Goal: Task Accomplishment & Management: Manage account settings

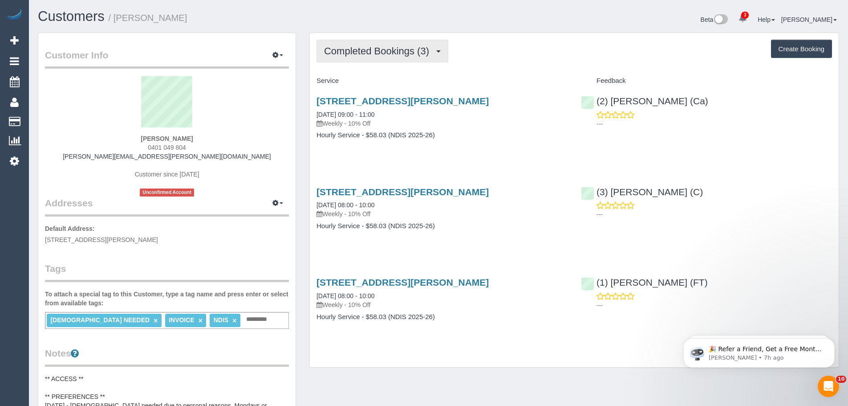
click at [335, 43] on button "Completed Bookings (3)" at bounding box center [383, 51] width 132 height 23
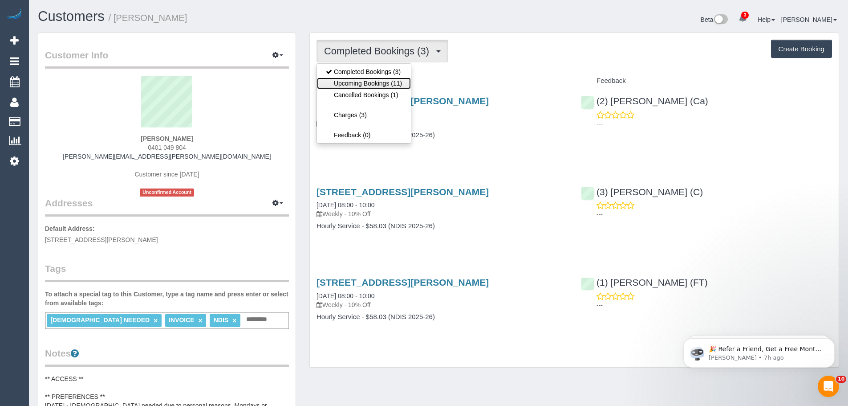
click at [350, 81] on link "Upcoming Bookings (11)" at bounding box center [364, 83] width 94 height 12
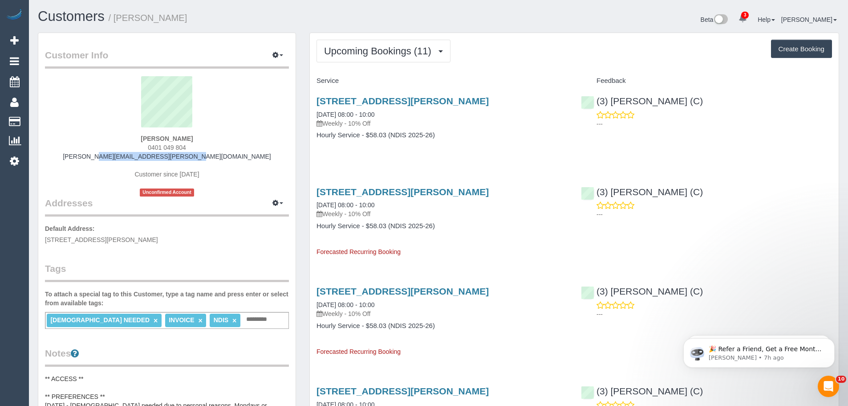
drag, startPoint x: 235, startPoint y: 153, endPoint x: 108, endPoint y: 154, distance: 126.9
click at [108, 154] on div "Maria Matthews 0401 049 804 maria.j.matthews@outlook.com Customer since 2025 Un…" at bounding box center [167, 136] width 244 height 120
copy link "maria.j.matthews@outlook.com"
click at [391, 47] on span "Upcoming Bookings (11)" at bounding box center [380, 50] width 112 height 11
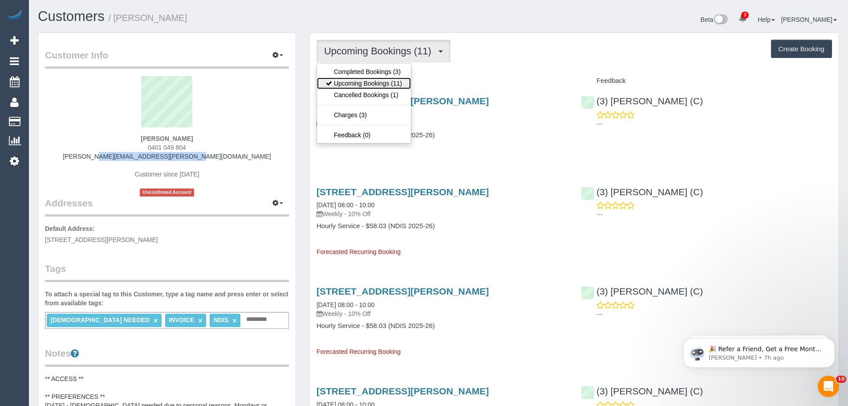
click at [370, 84] on link "Upcoming Bookings (11)" at bounding box center [364, 83] width 94 height 12
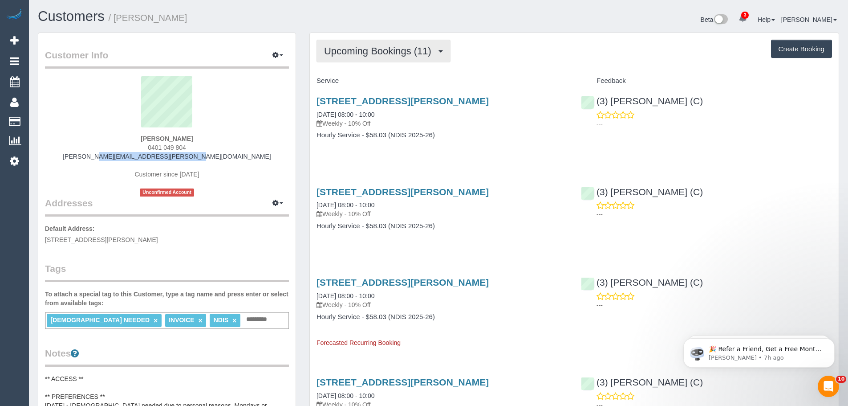
click at [375, 56] on span "Upcoming Bookings (11)" at bounding box center [380, 50] width 112 height 11
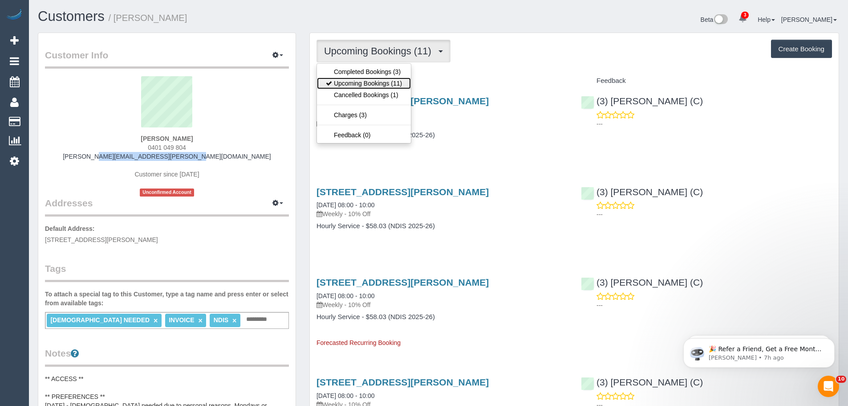
click at [385, 82] on link "Upcoming Bookings (11)" at bounding box center [364, 83] width 94 height 12
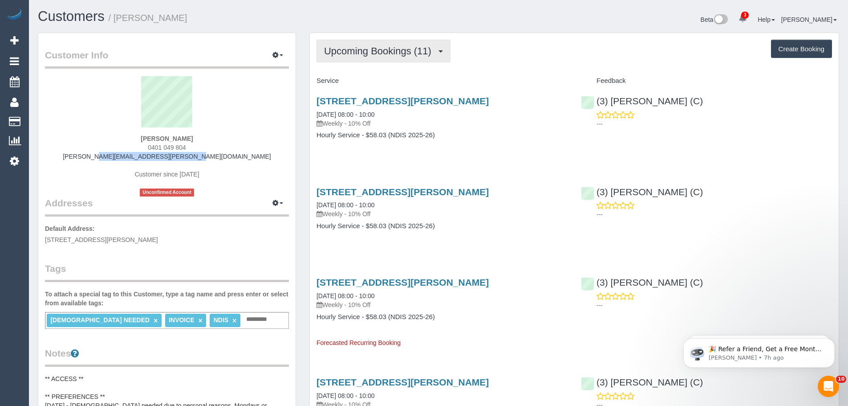
click at [384, 43] on button "Upcoming Bookings (11)" at bounding box center [384, 51] width 134 height 23
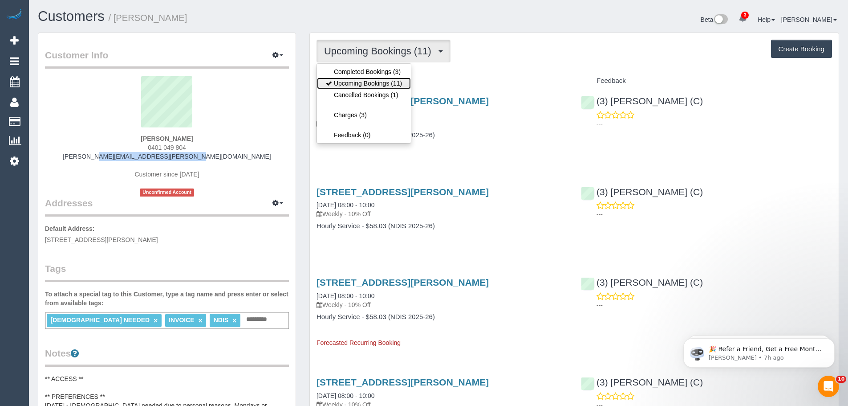
click at [386, 80] on link "Upcoming Bookings (11)" at bounding box center [364, 83] width 94 height 12
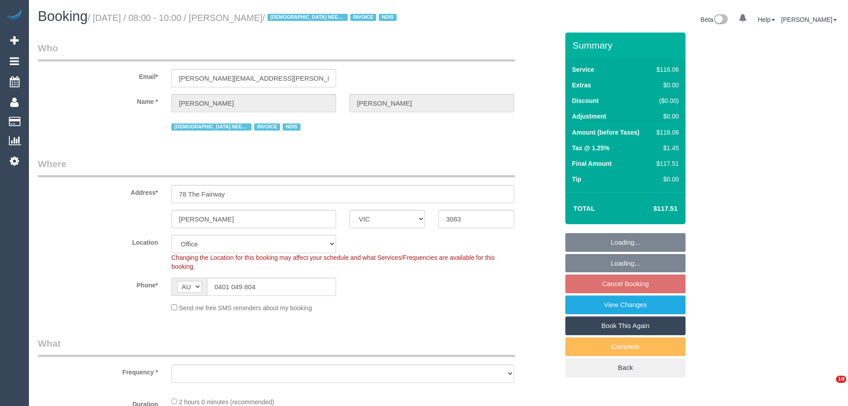
select select "VIC"
select select "object:807"
select select "number:29"
select select "number:14"
select select "number:18"
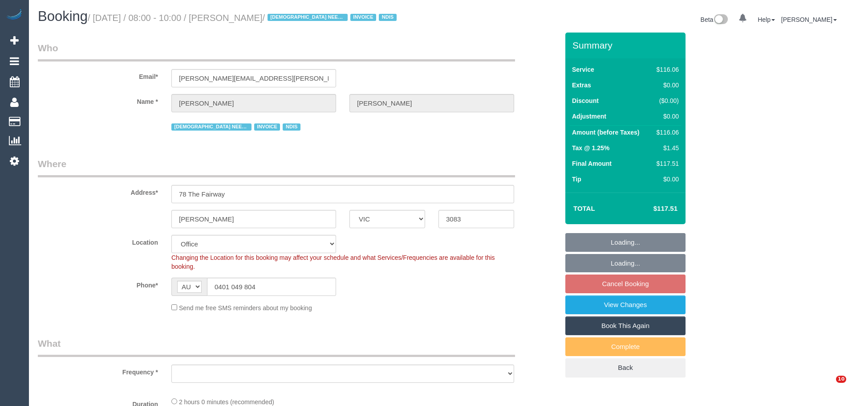
select select "number:24"
select select "number:35"
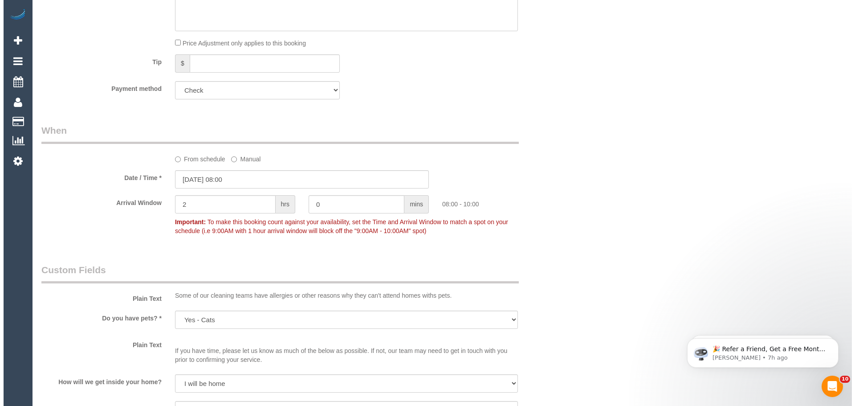
scroll to position [935, 0]
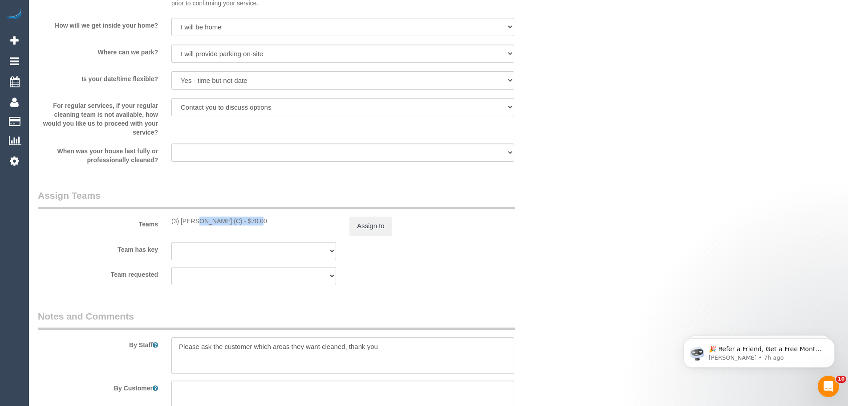
drag, startPoint x: 230, startPoint y: 224, endPoint x: 172, endPoint y: 224, distance: 58.3
click at [172, 224] on div "(3) Goswin Kanta (C) - $70.00" at bounding box center [253, 220] width 165 height 9
copy div "(3) [PERSON_NAME] (C)"
click at [376, 225] on button "Assign to" at bounding box center [371, 225] width 43 height 19
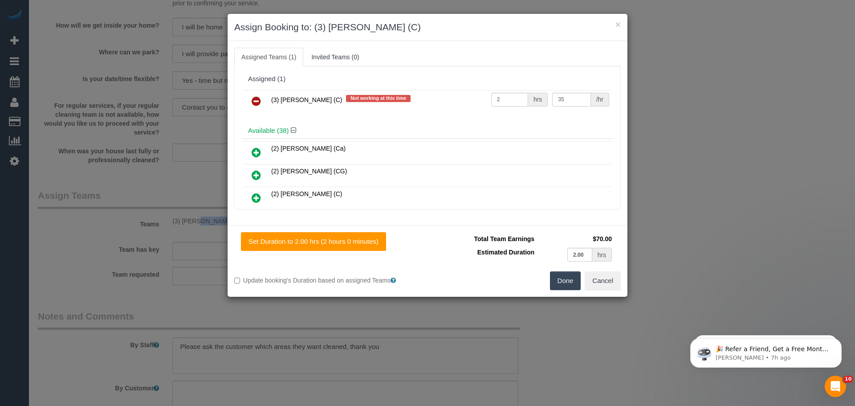
click at [253, 102] on icon at bounding box center [256, 101] width 9 height 11
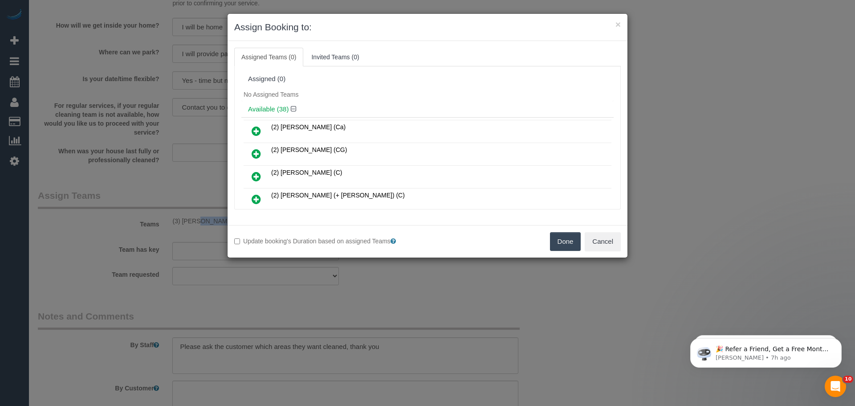
click at [566, 244] on button "Done" at bounding box center [565, 241] width 31 height 19
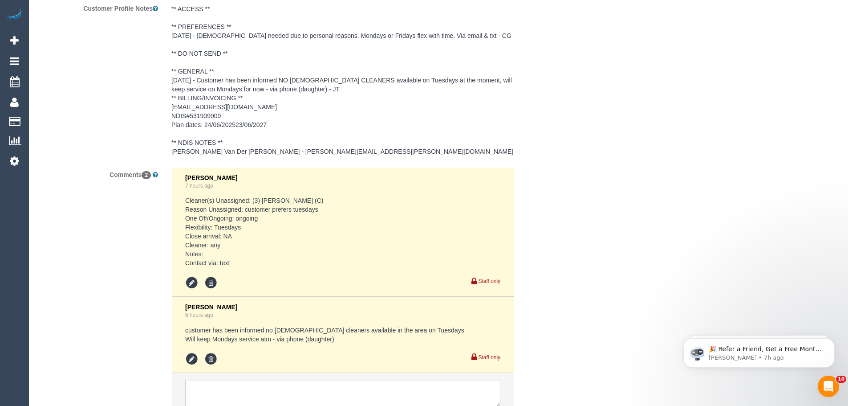
scroll to position [1431, 0]
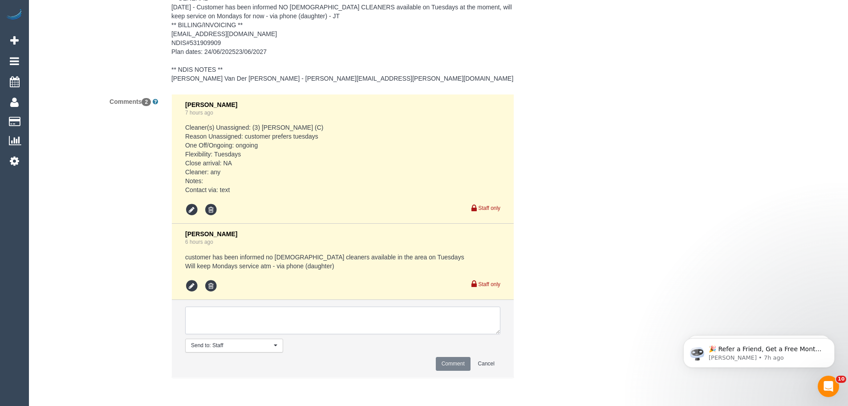
click at [264, 317] on textarea at bounding box center [342, 320] width 315 height 28
paste textarea "(3) [PERSON_NAME] (C)"
click at [297, 314] on textarea at bounding box center [342, 320] width 315 height 28
click at [358, 320] on textarea at bounding box center [342, 320] width 315 height 28
drag, startPoint x: 305, startPoint y: 328, endPoint x: 117, endPoint y: 282, distance: 193.0
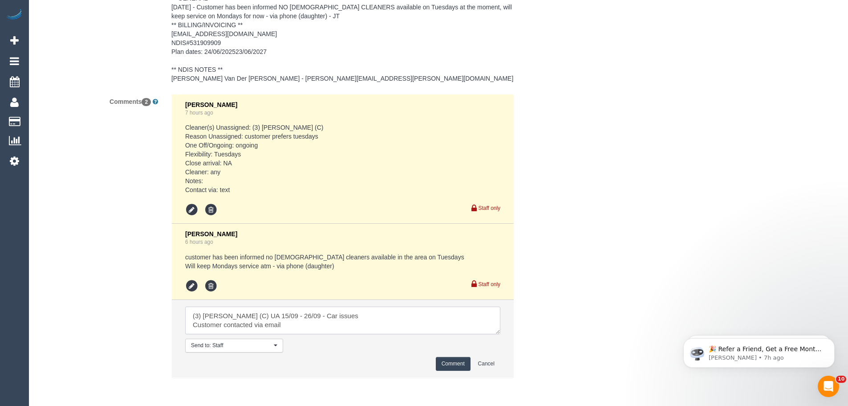
click at [118, 285] on div "Comments 2 Chellsea Espinosa 7 hours ago Cleaner(s) Unassigned: (3) Goswin Kant…" at bounding box center [298, 240] width 534 height 293
type textarea "(3) [PERSON_NAME] (C) UA 15/09 - 26/09 - Car issues Customer contacted via email"
click at [449, 359] on button "Comment" at bounding box center [453, 364] width 35 height 14
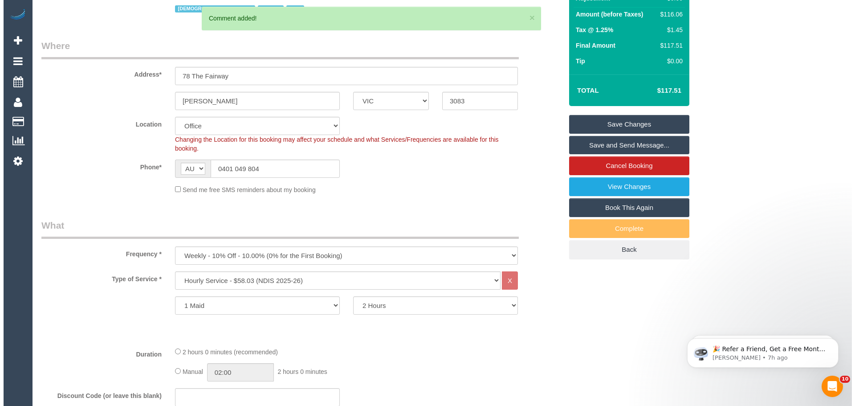
scroll to position [0, 0]
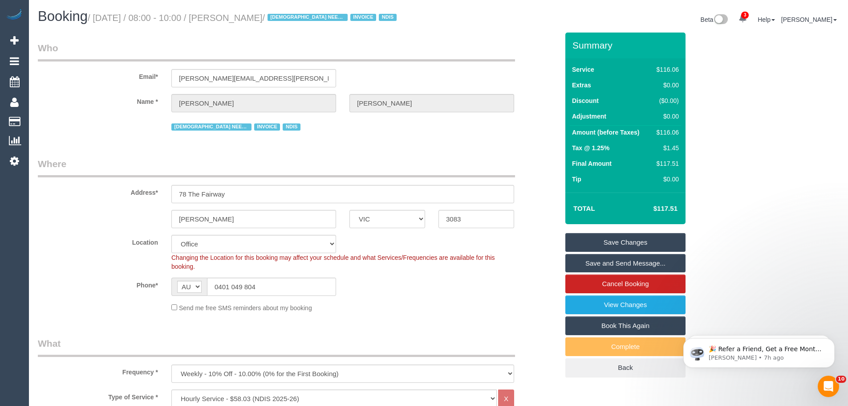
click at [631, 240] on link "Save Changes" at bounding box center [625, 242] width 120 height 19
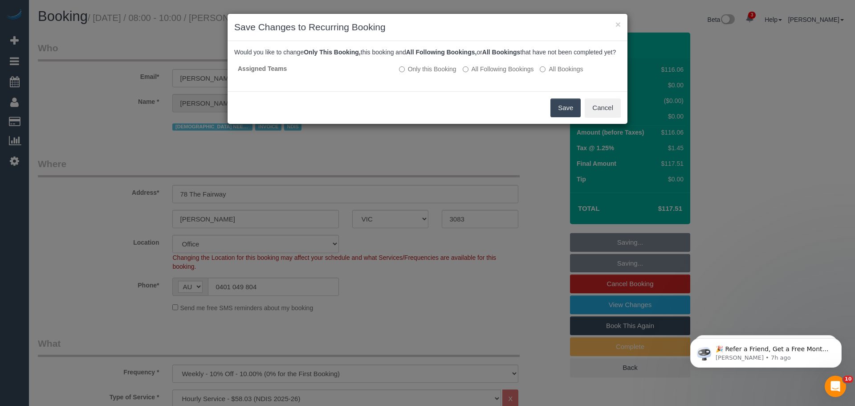
click at [557, 117] on button "Save" at bounding box center [565, 107] width 30 height 19
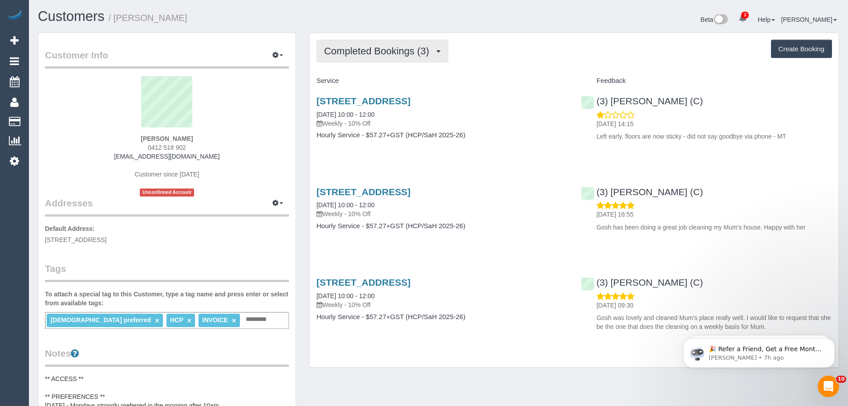
click at [379, 57] on button "Completed Bookings (3)" at bounding box center [383, 51] width 132 height 23
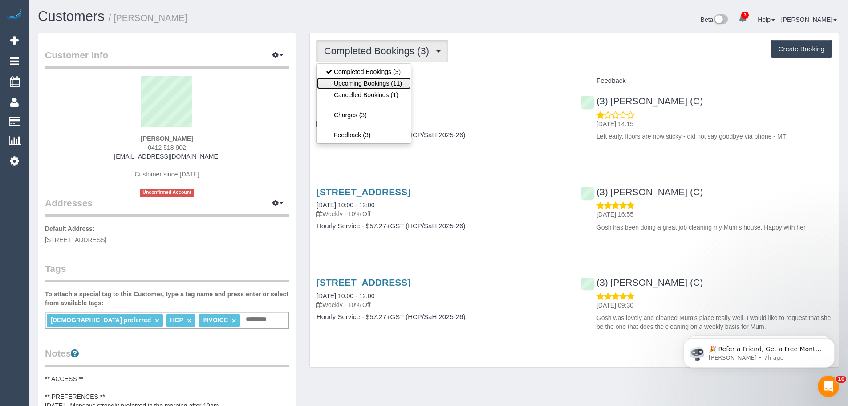
click at [380, 88] on link "Upcoming Bookings (11)" at bounding box center [364, 83] width 94 height 12
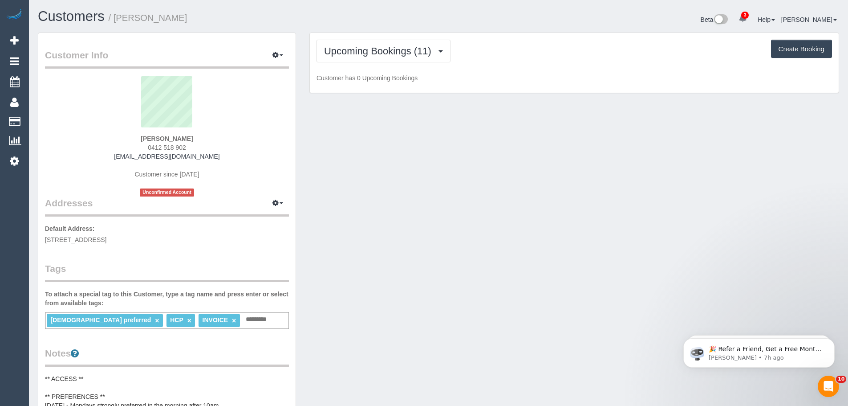
drag, startPoint x: 224, startPoint y: 160, endPoint x: 93, endPoint y: 159, distance: 131.4
click at [93, 159] on div "[PERSON_NAME] 0412 518 902 [EMAIL_ADDRESS][DOMAIN_NAME] Customer since [DATE] U…" at bounding box center [167, 136] width 244 height 120
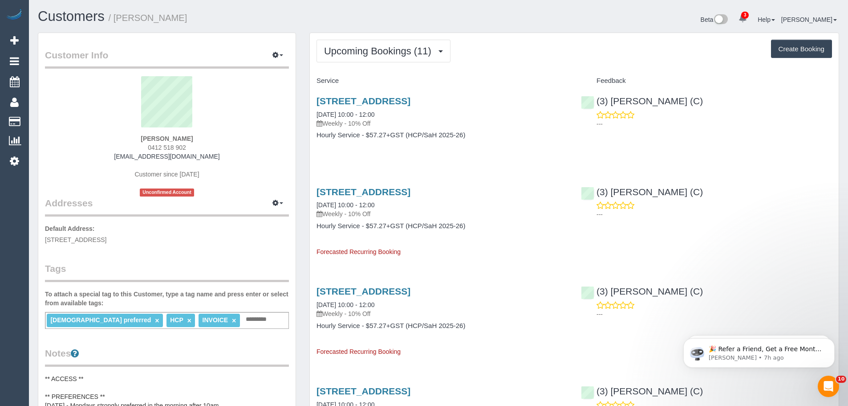
copy link "[EMAIL_ADDRESS][DOMAIN_NAME]"
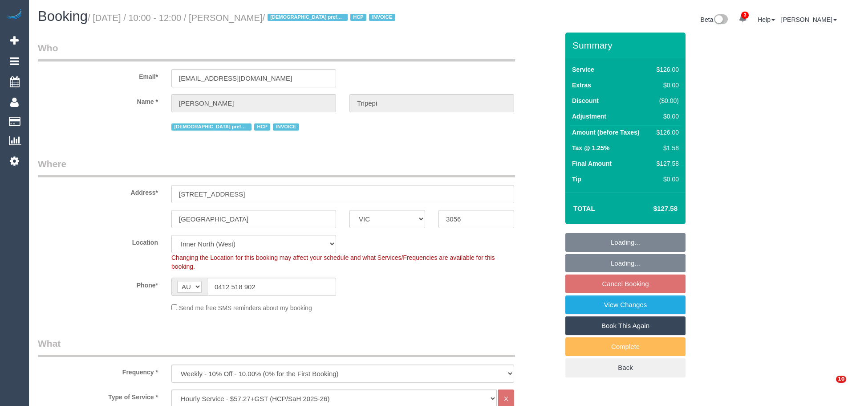
select select "VIC"
select select "120"
select select "number:28"
select select "number:14"
select select "number:19"
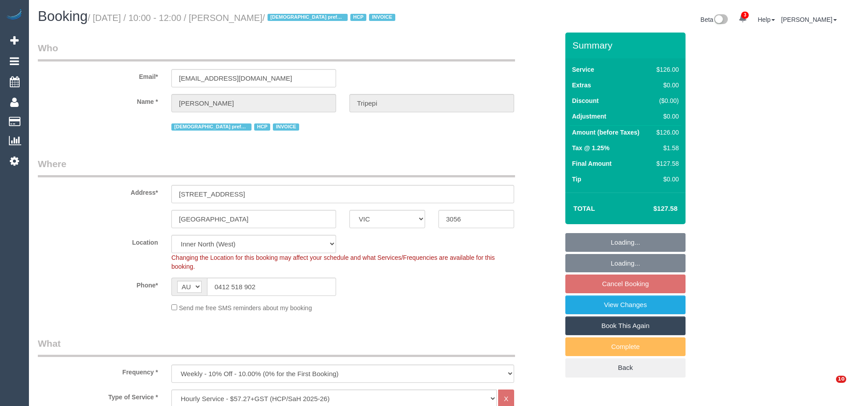
select select "number:25"
select select "number:34"
select select "number:26"
select select "spot1"
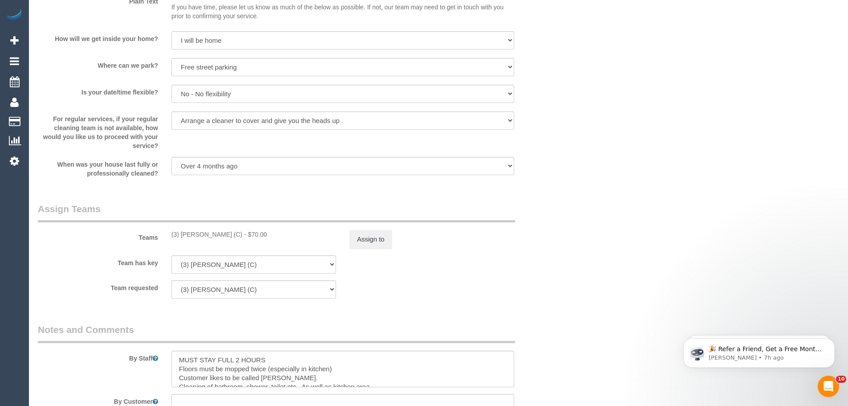
scroll to position [980, 0]
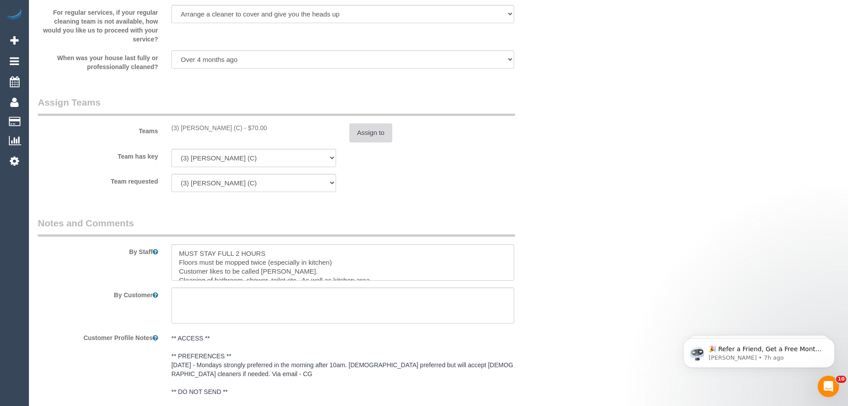
click at [375, 128] on button "Assign to" at bounding box center [371, 132] width 43 height 19
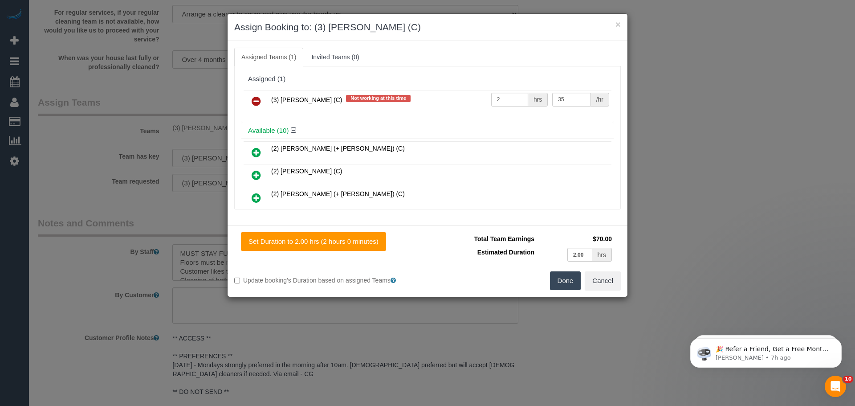
click at [259, 102] on icon at bounding box center [256, 101] width 9 height 11
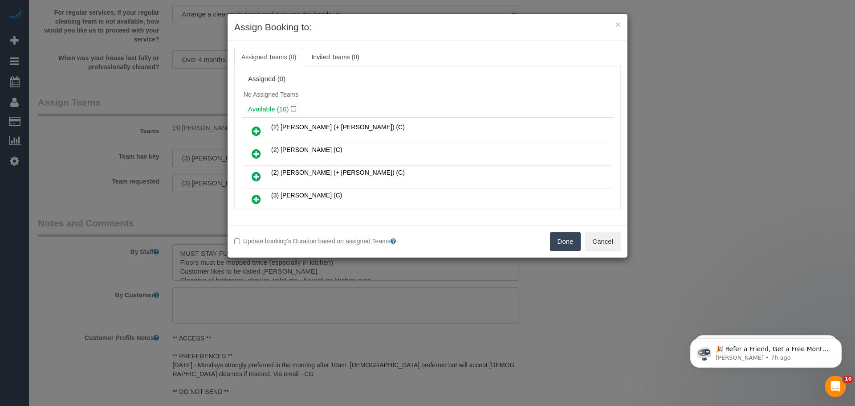
click at [567, 241] on button "Done" at bounding box center [565, 241] width 31 height 19
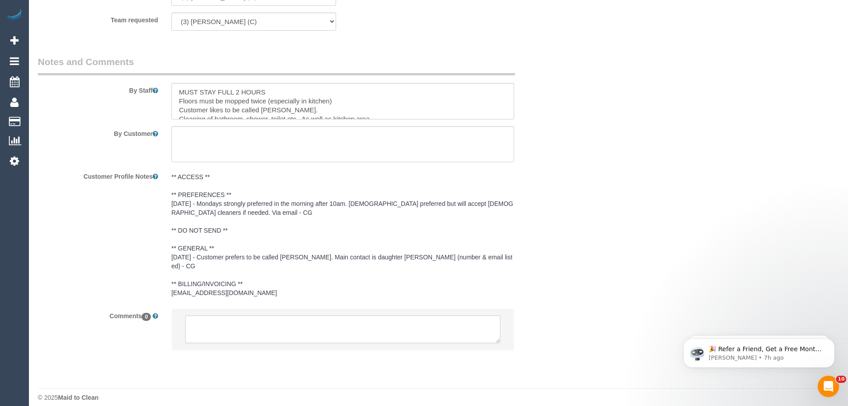
click at [260, 317] on textarea at bounding box center [342, 329] width 315 height 28
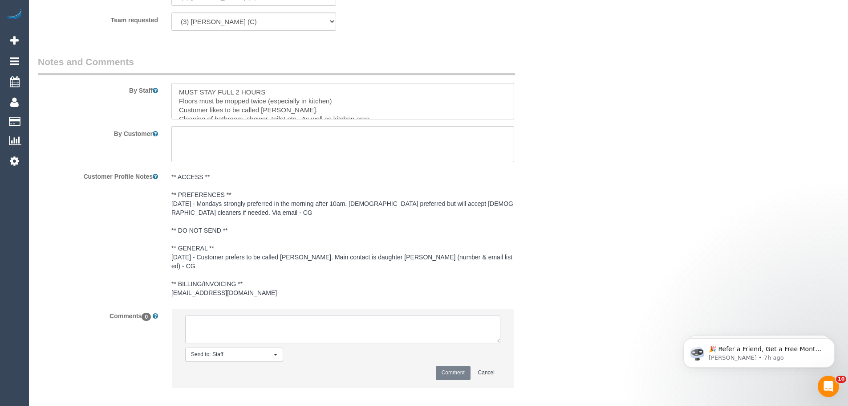
scroll to position [1178, 0]
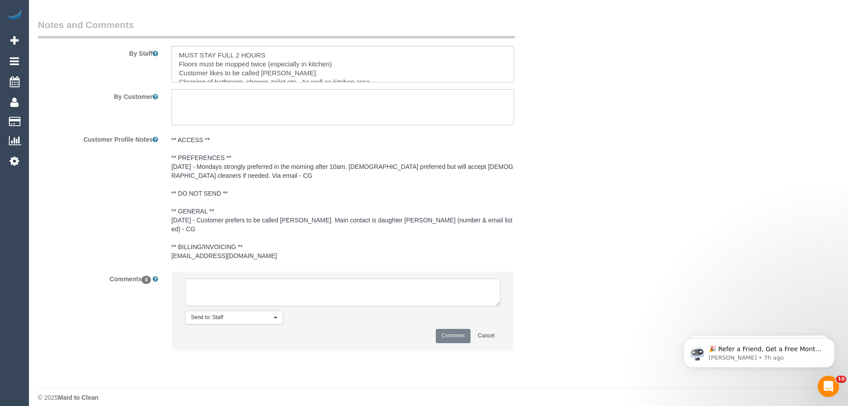
paste textarea "(3) Goswin Kanta (C) UA 15/09 - 26/09 - Car issues Customer contacted via email"
type textarea "(3) Goswin Kanta (C) UA 15/09 - 26/09 - Car issues Customer contacted via email"
click at [450, 329] on button "Comment" at bounding box center [453, 336] width 35 height 14
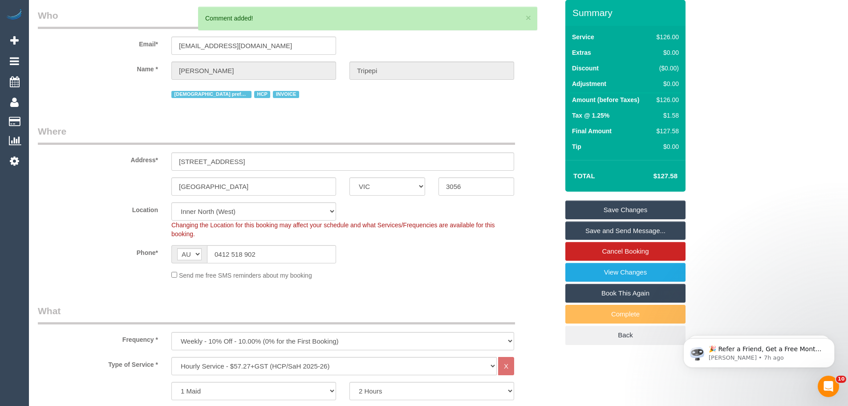
scroll to position [0, 0]
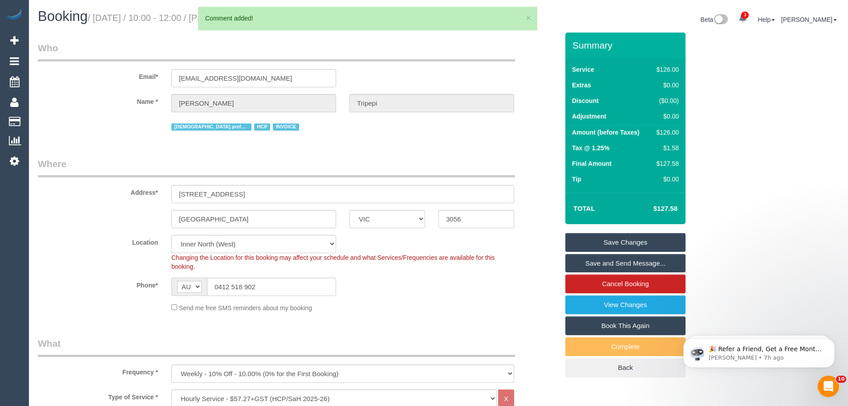
click at [586, 241] on link "Save Changes" at bounding box center [625, 242] width 120 height 19
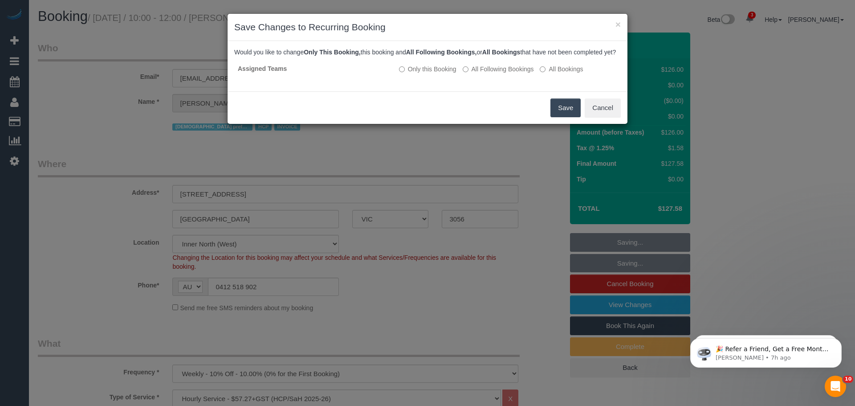
click at [563, 117] on button "Save" at bounding box center [565, 107] width 30 height 19
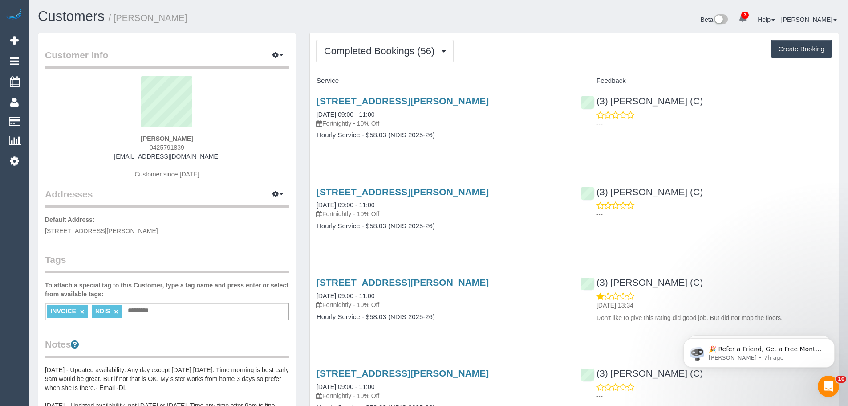
click at [220, 159] on div "Kaylene Hill 0425791839 narellejan38@gmail.com Customer since 2023" at bounding box center [167, 131] width 244 height 111
drag, startPoint x: 231, startPoint y: 162, endPoint x: 86, endPoint y: 159, distance: 144.3
click at [86, 159] on div "Kaylene Hill 0425791839 narellejan38@gmail.com Customer since 2023" at bounding box center [167, 131] width 244 height 111
copy div "narellejan38@gmail.com"
click at [401, 57] on button "Completed Bookings (56)" at bounding box center [385, 51] width 137 height 23
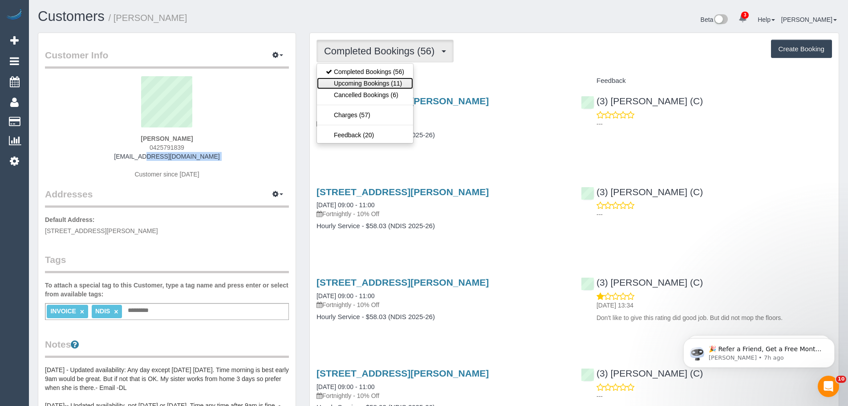
click at [391, 84] on link "Upcoming Bookings (11)" at bounding box center [365, 83] width 96 height 12
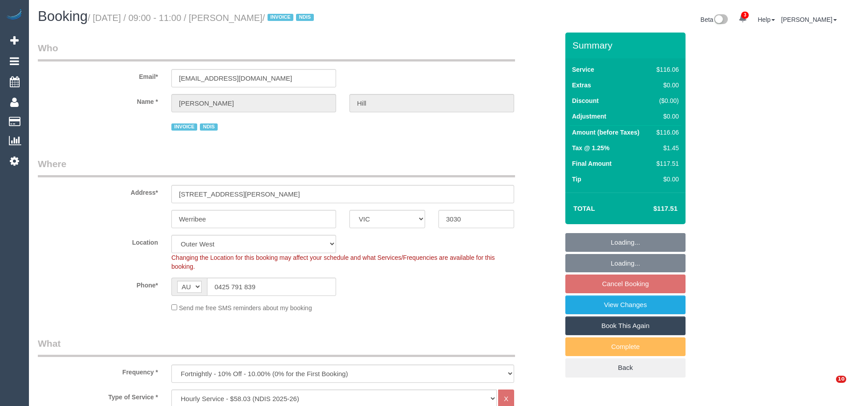
select select "VIC"
select select "number:28"
select select "number:14"
select select "number:19"
select select "number:36"
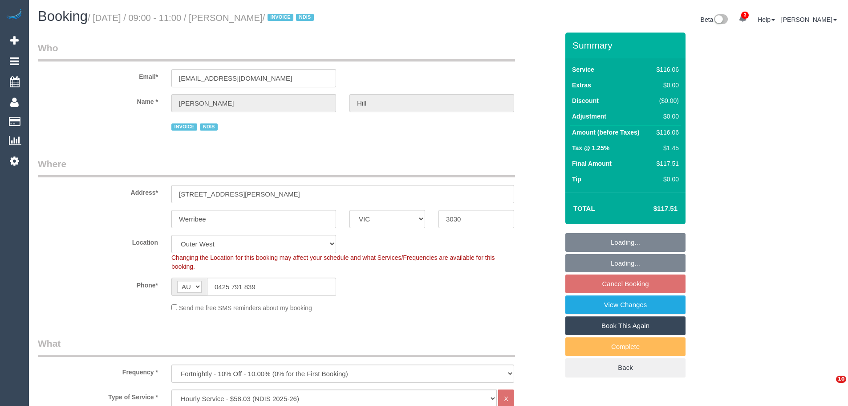
select select "number:35"
select select "number:26"
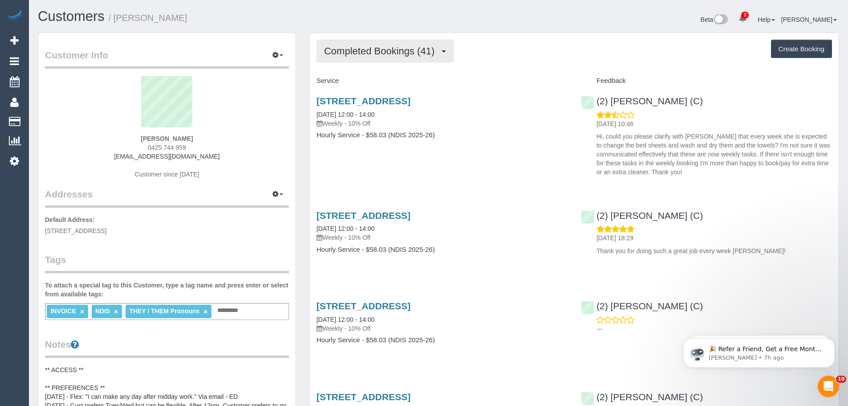
click at [392, 54] on span "Completed Bookings (41)" at bounding box center [381, 50] width 115 height 11
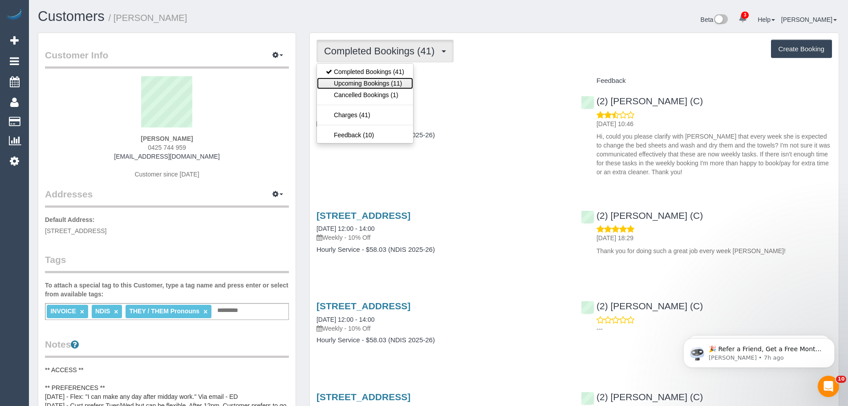
click at [380, 85] on link "Upcoming Bookings (11)" at bounding box center [365, 83] width 96 height 12
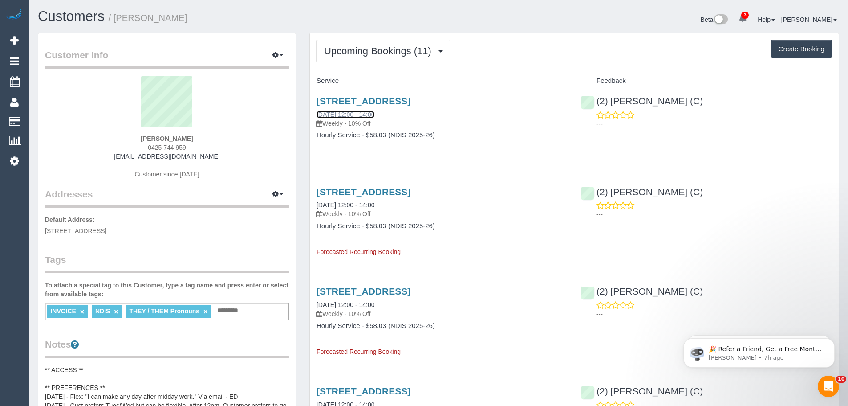
click at [356, 115] on link "[DATE] 12:00 - 14:00" at bounding box center [346, 114] width 58 height 7
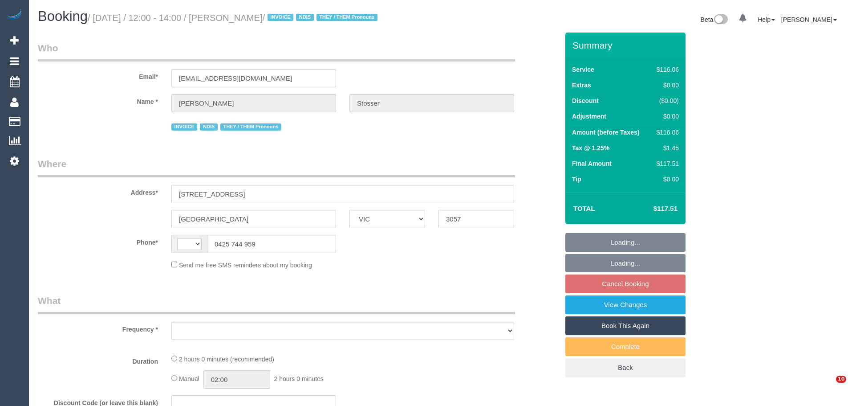
select select "VIC"
select select "string:AU"
select select "object:1661"
select select "number:28"
select select "number:14"
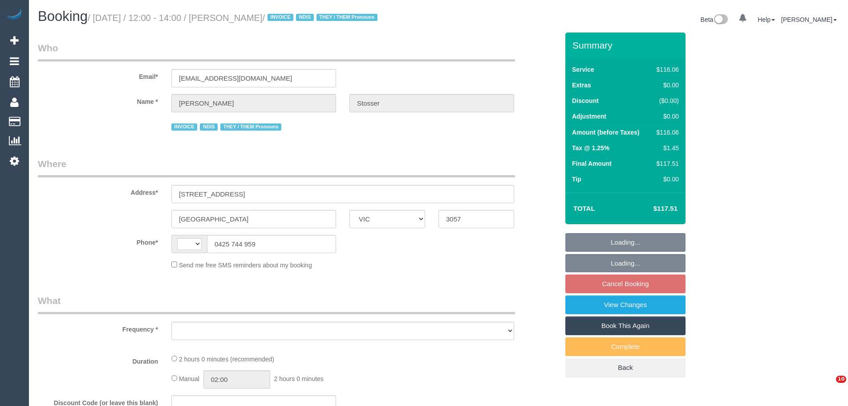
select select "number:19"
select select "number:36"
select select "number:35"
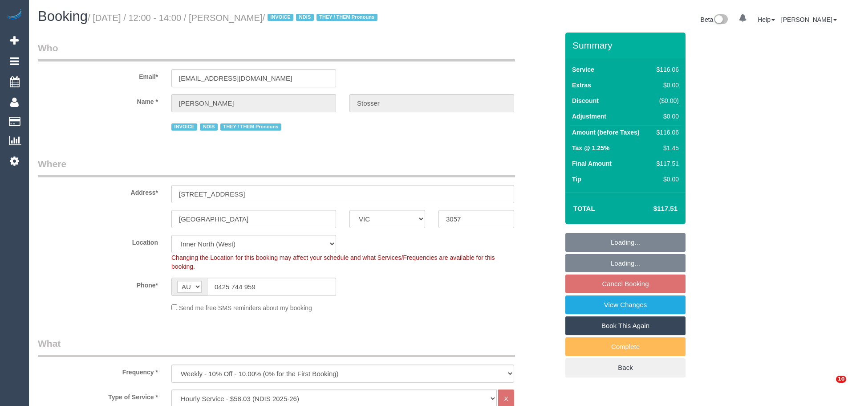
select select "spot5"
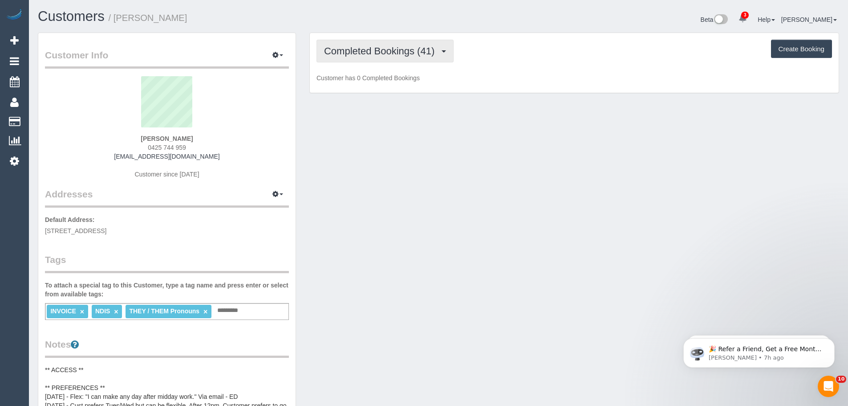
click at [418, 49] on span "Completed Bookings (41)" at bounding box center [381, 50] width 115 height 11
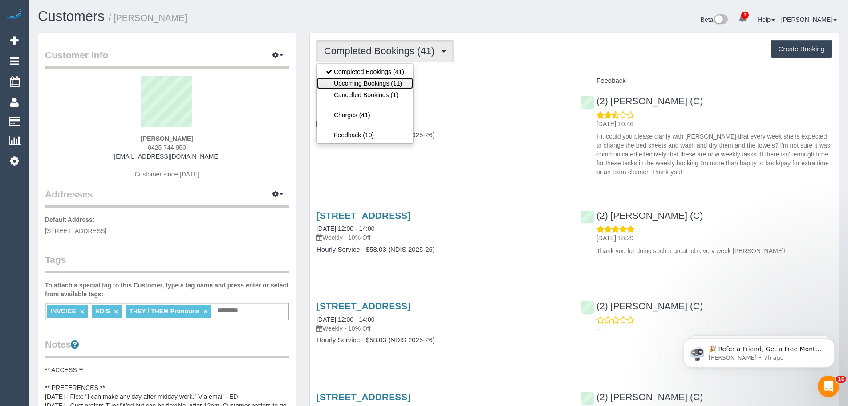
click at [388, 82] on link "Upcoming Bookings (11)" at bounding box center [365, 83] width 96 height 12
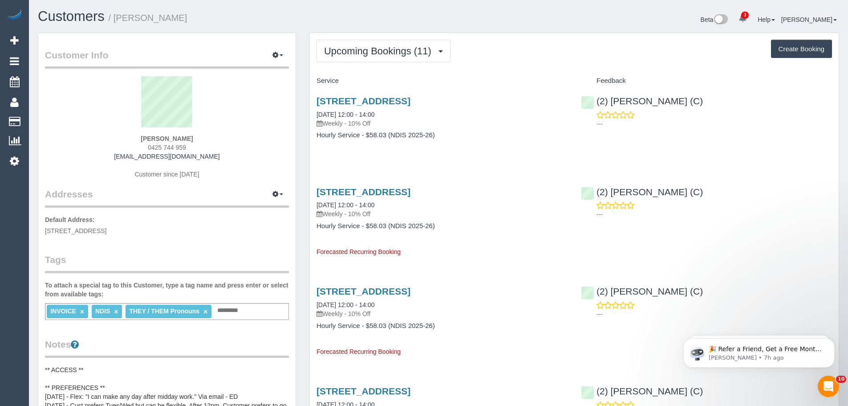
drag, startPoint x: 314, startPoint y: 112, endPoint x: 456, endPoint y: 146, distance: 146.7
click at [456, 146] on div "3/15 Leyden St, Brunswick East, VIC 3057 16/09/2025 12:00 - 14:00 Weekly - 10% …" at bounding box center [442, 122] width 264 height 69
copy div "16/09/2025 12:00 - 14:00 Weekly - 10% Off Hourly Service - $58.03 (NDIS 2025-26)"
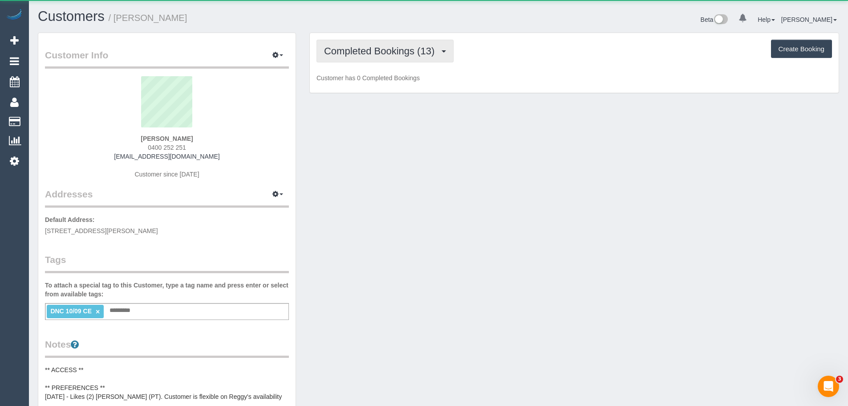
click at [377, 48] on span "Completed Bookings (13)" at bounding box center [381, 50] width 115 height 11
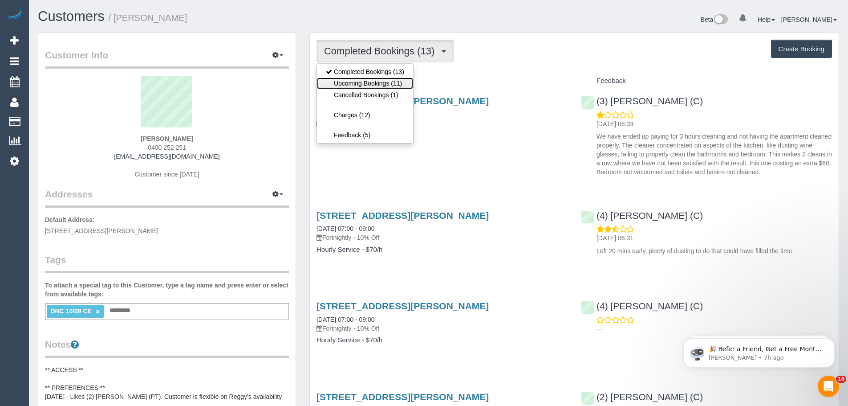
click at [380, 84] on link "Upcoming Bookings (11)" at bounding box center [365, 83] width 96 height 12
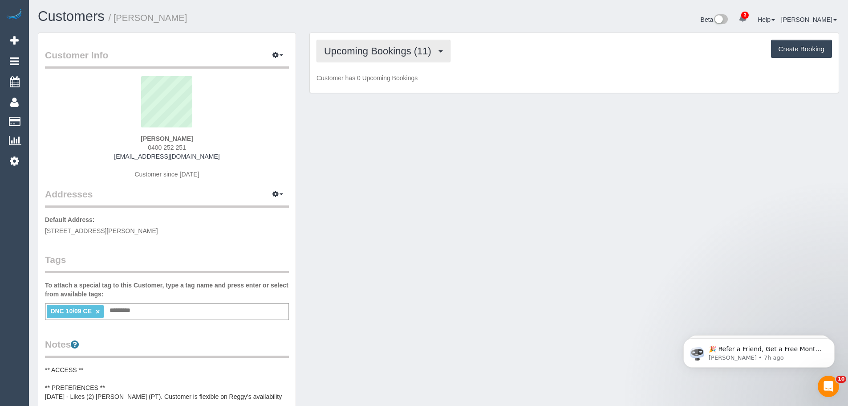
click at [372, 50] on span "Upcoming Bookings (11)" at bounding box center [380, 50] width 112 height 11
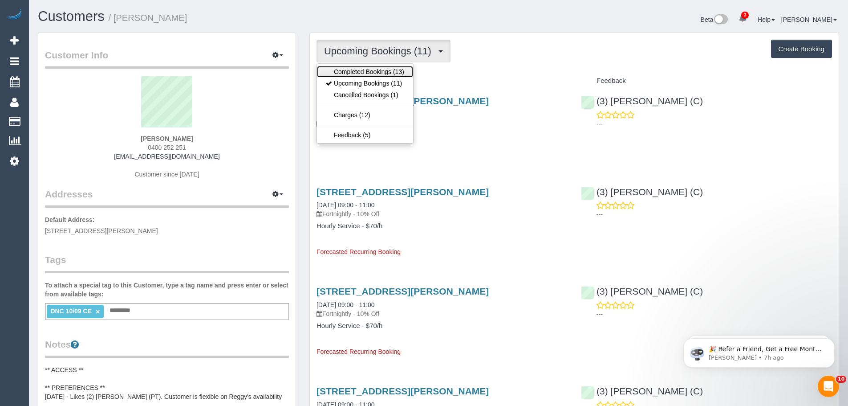
click at [373, 69] on link "Completed Bookings (13)" at bounding box center [365, 72] width 96 height 12
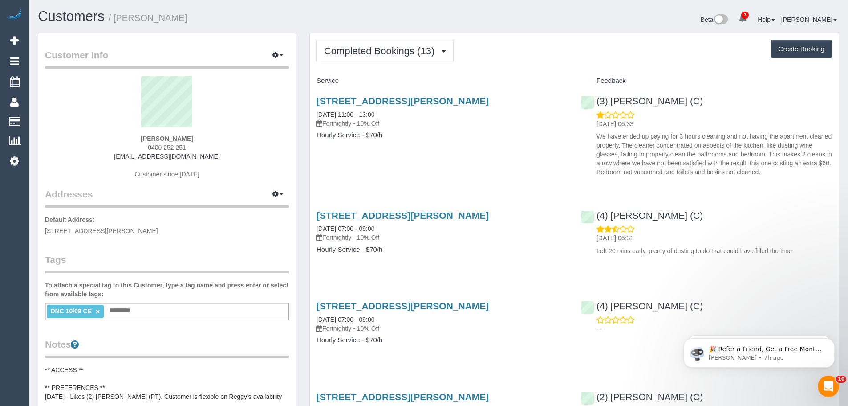
drag, startPoint x: 310, startPoint y: 112, endPoint x: 419, endPoint y: 145, distance: 113.0
click at [419, 145] on div "9 Smith St, Unit 107, Fitzroy, VIC 3065 10/09/2025 11:00 - 13:00 Fortnightly - …" at bounding box center [442, 122] width 264 height 69
copy div "10/09/2025 11:00 - 13:00 Fortnightly - 10% Off Hourly Service - $70/h"
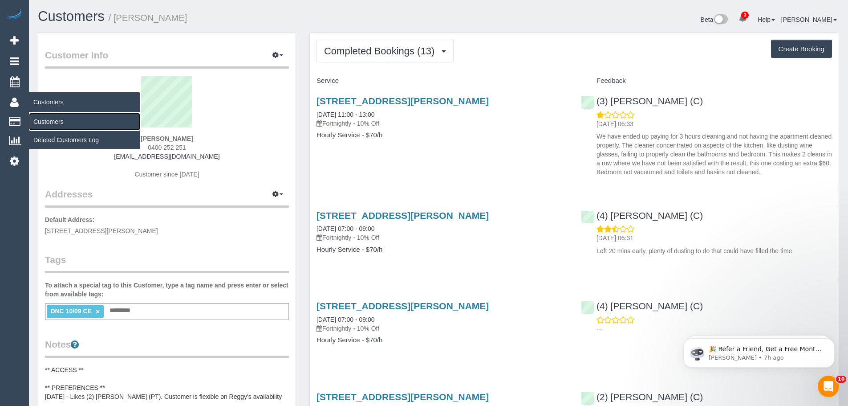
click at [51, 122] on link "Customers" at bounding box center [84, 122] width 111 height 18
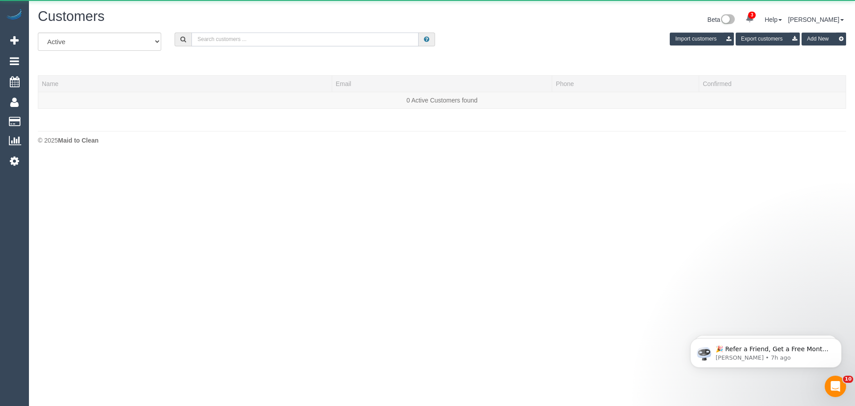
click at [299, 39] on input "text" at bounding box center [304, 40] width 227 height 14
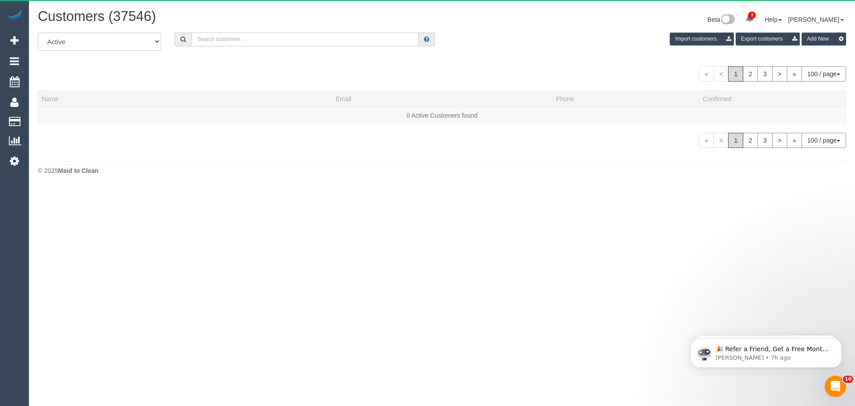
paste input "dr.awan@hotmail.com"
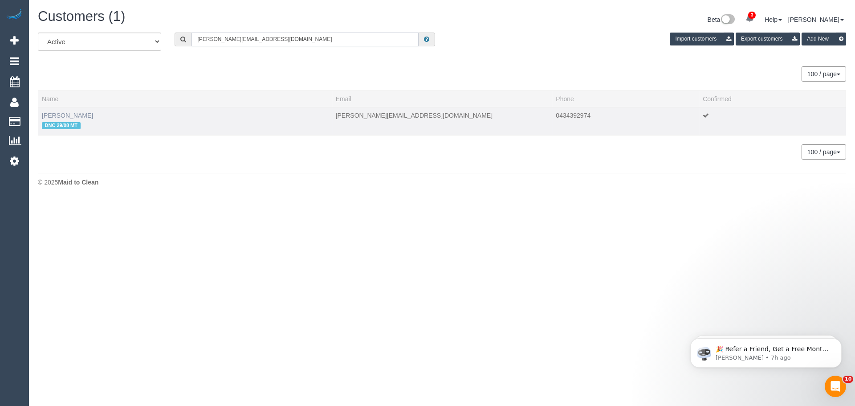
type input "dr.awan@hotmail.com"
click at [69, 115] on link "Khadija Awan" at bounding box center [67, 115] width 51 height 7
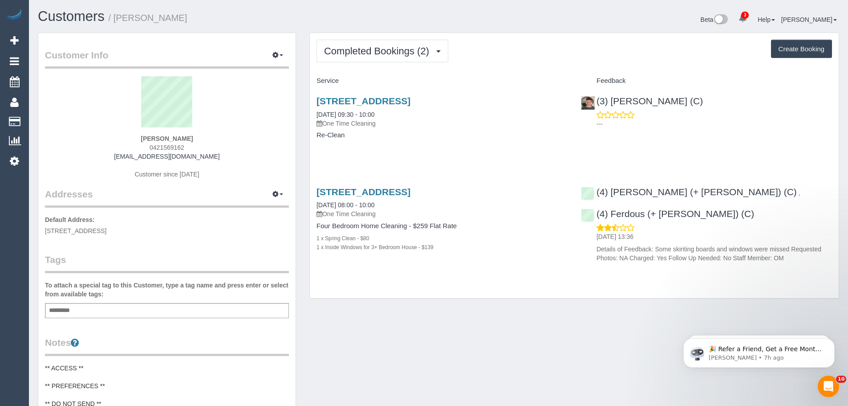
click at [382, 37] on div "Completed Bookings (2) Completed Bookings (2) Upcoming Bookings (1) Cancelled B…" at bounding box center [574, 165] width 529 height 265
click at [382, 47] on span "Completed Bookings (2)" at bounding box center [379, 50] width 110 height 11
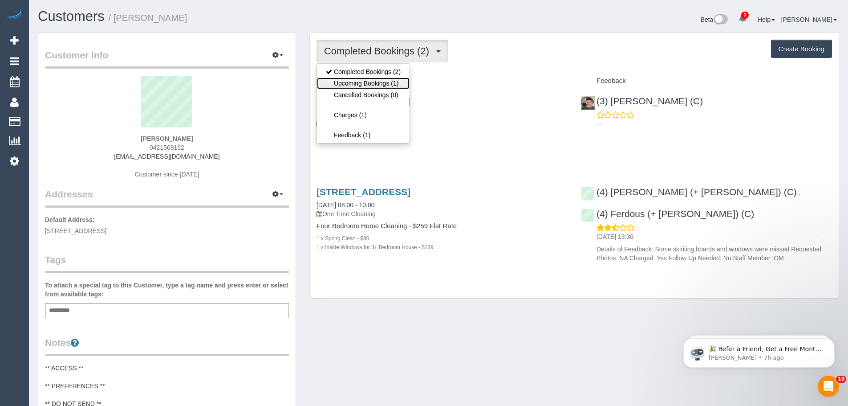
click at [376, 81] on link "Upcoming Bookings (1)" at bounding box center [363, 83] width 93 height 12
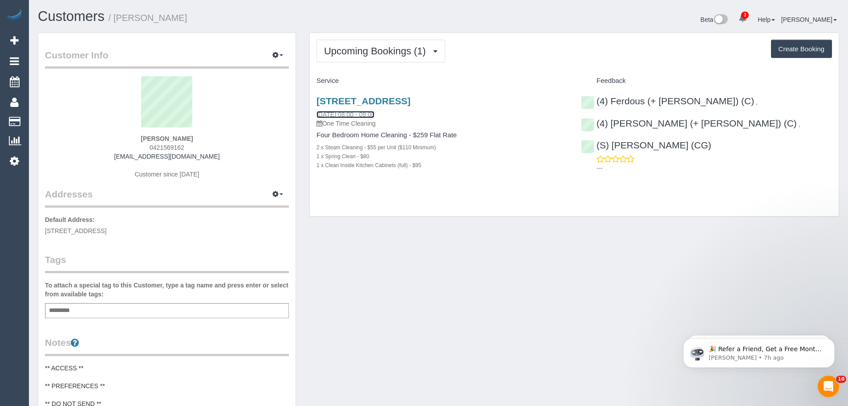
click at [371, 114] on link "[DATE] 08:00 - 09:00" at bounding box center [346, 114] width 58 height 7
click at [387, 60] on button "Upcoming Bookings (1)" at bounding box center [381, 51] width 129 height 23
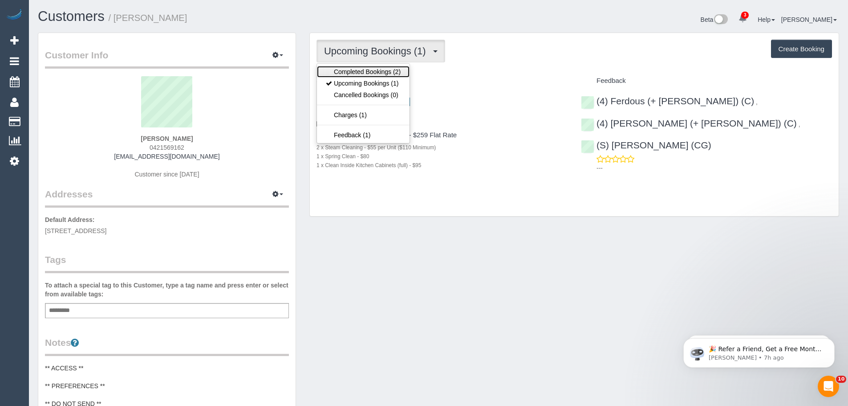
click at [378, 73] on link "Completed Bookings (2)" at bounding box center [363, 72] width 93 height 12
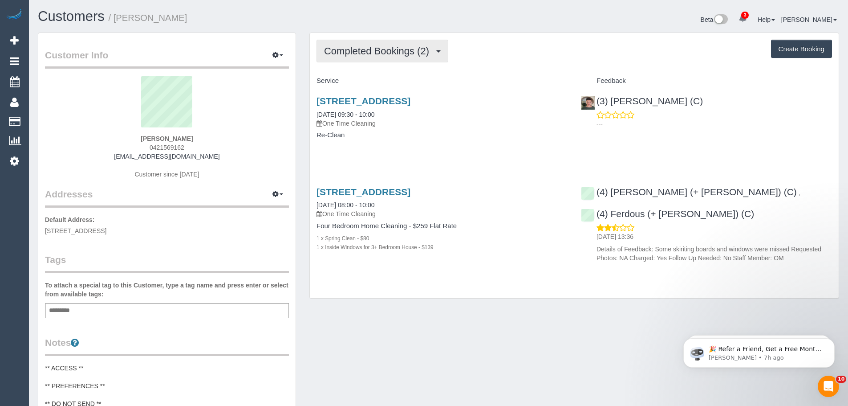
click at [374, 54] on span "Completed Bookings (2)" at bounding box center [379, 50] width 110 height 11
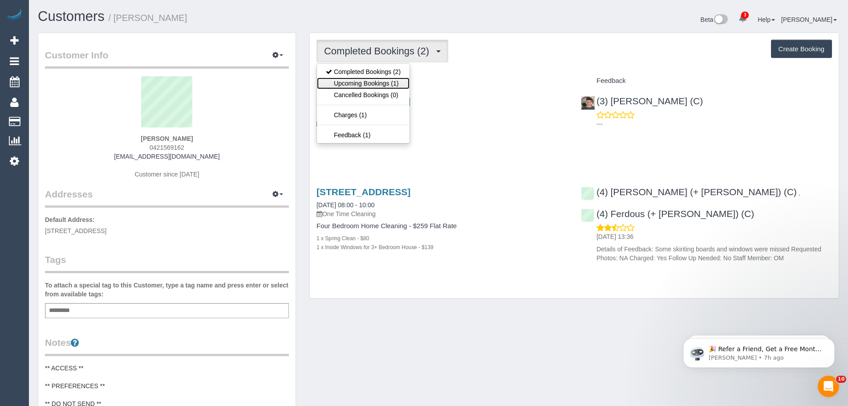
click at [374, 80] on link "Upcoming Bookings (1)" at bounding box center [363, 83] width 93 height 12
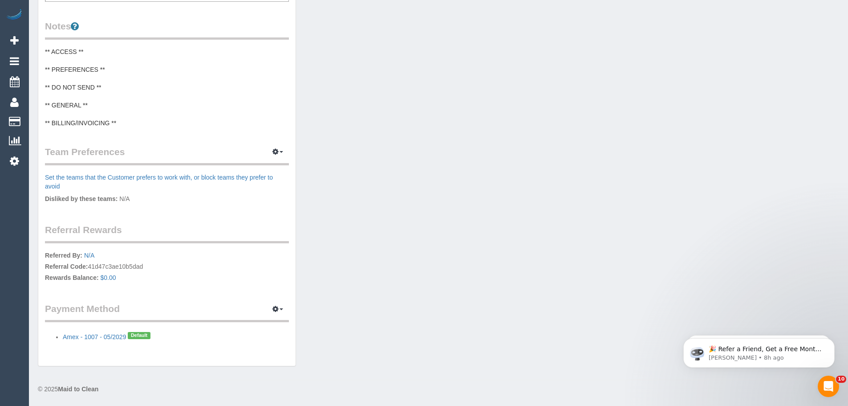
scroll to position [317, 0]
click at [130, 185] on p "Set the teams that the Customer prefers to work with, or block teams they prefe…" at bounding box center [167, 181] width 244 height 18
click at [282, 152] on span "button" at bounding box center [282, 152] width 4 height 2
click at [260, 171] on link "Manage Preferences" at bounding box center [251, 168] width 76 height 12
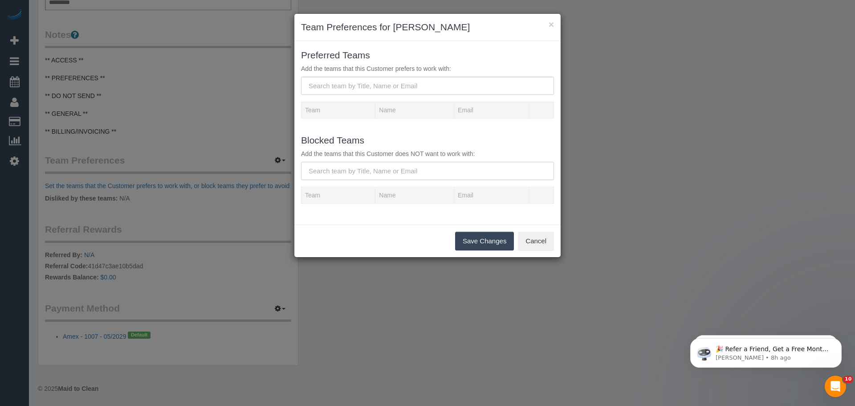
click at [350, 170] on input "text" at bounding box center [427, 171] width 253 height 18
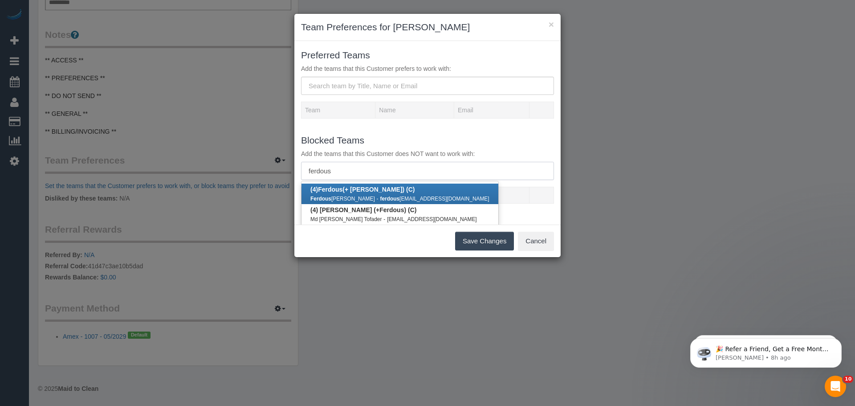
type input "ferdous"
click at [364, 195] on div "Ferdous Hassan - ferdous hassan599@gmail.com" at bounding box center [399, 198] width 179 height 9
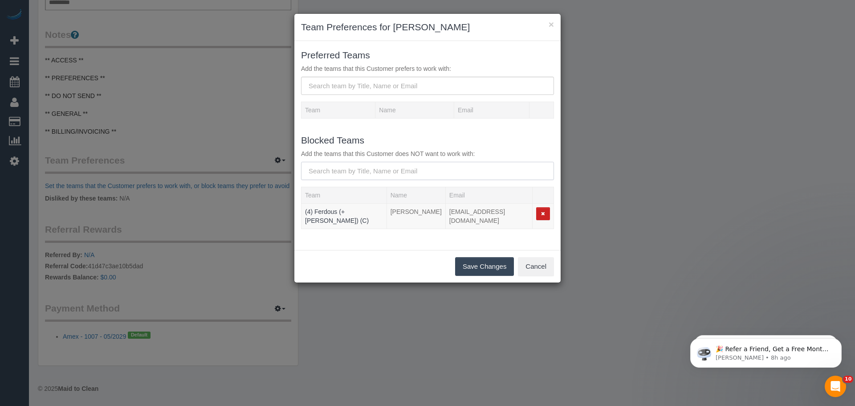
click at [402, 170] on input "text" at bounding box center [427, 171] width 253 height 18
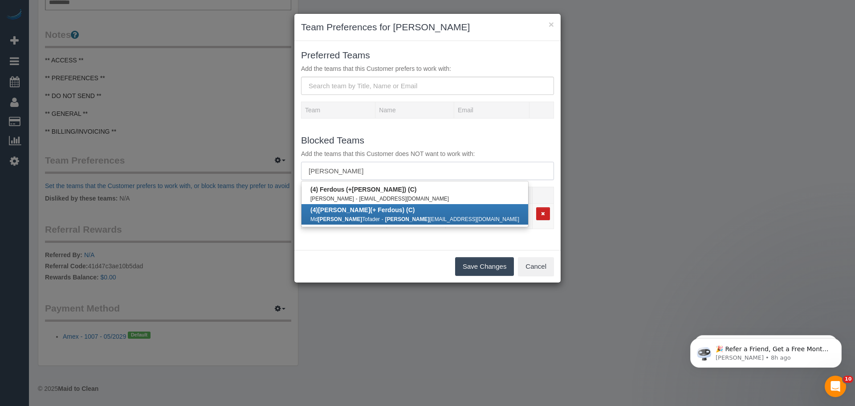
type input "forkan"
click at [370, 215] on div "Md Forkan Tofader - forkan tofader@gmail.com" at bounding box center [414, 218] width 209 height 9
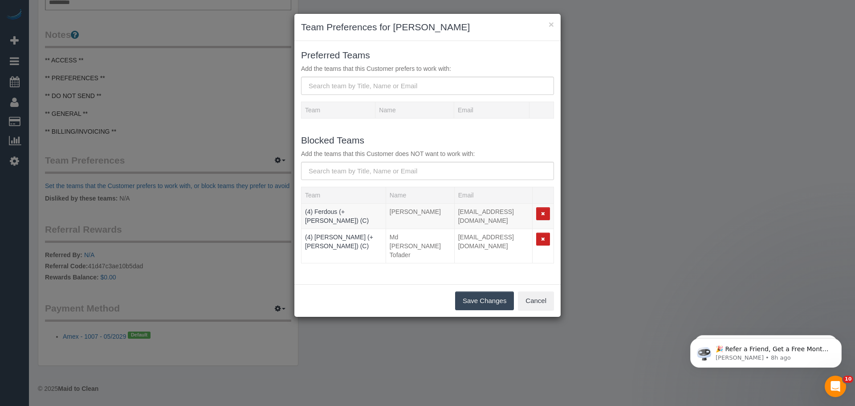
click at [472, 293] on button "Save Changes" at bounding box center [484, 300] width 59 height 19
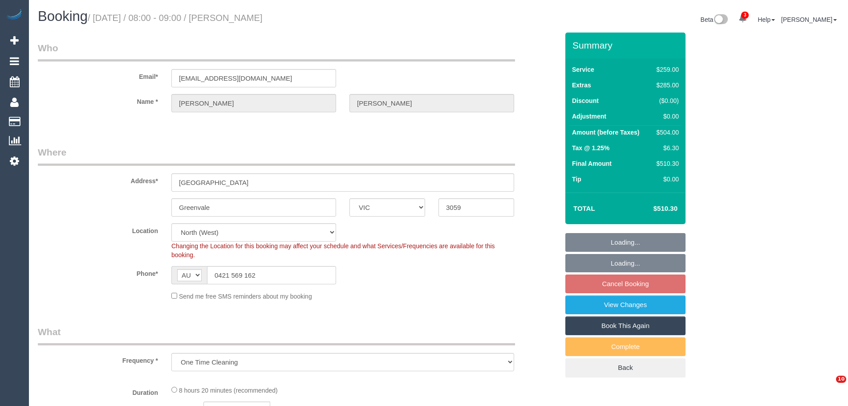
select select "VIC"
select select "number:28"
select select "number:14"
select select "number:18"
select select "number:24"
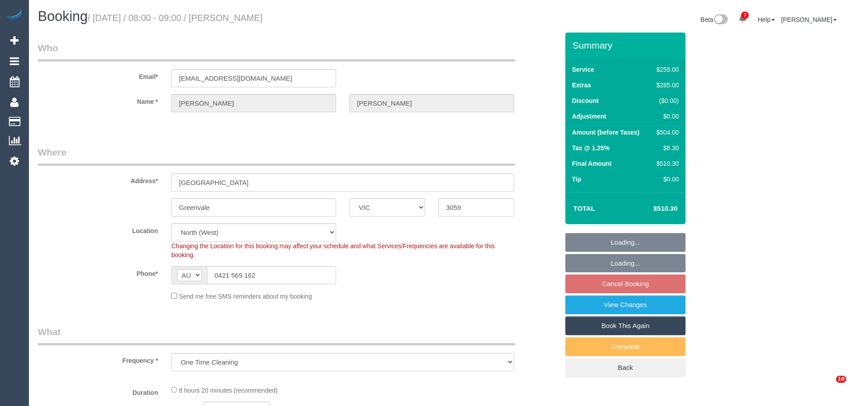
select select "number:35"
select select "number:13"
select select "object:1594"
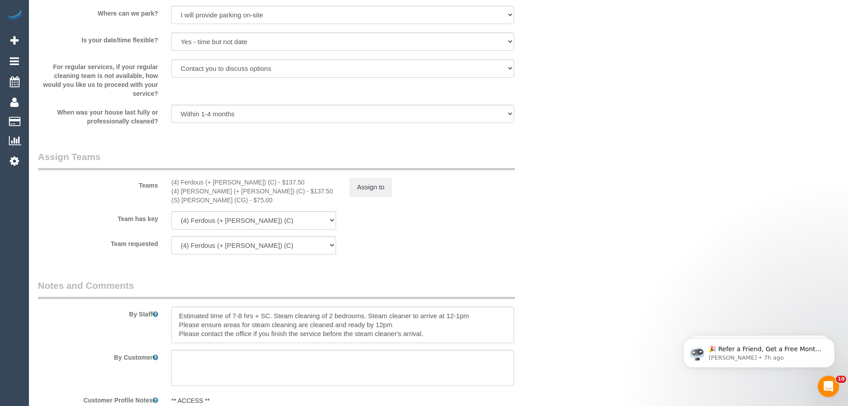
scroll to position [1158, 0]
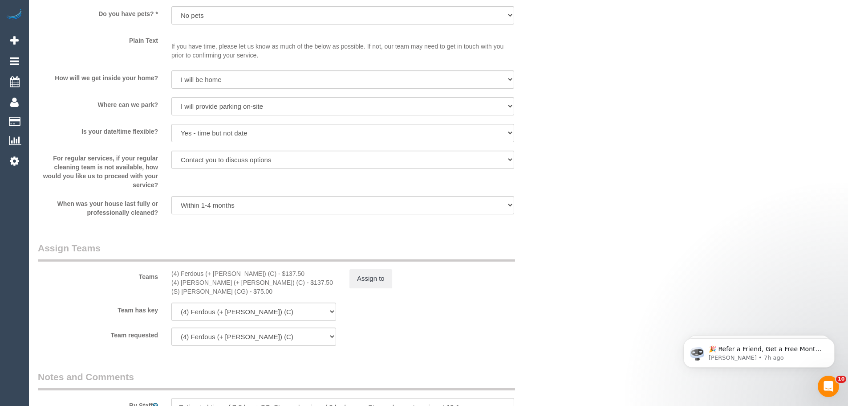
drag, startPoint x: 247, startPoint y: 294, endPoint x: 172, endPoint y: 275, distance: 77.6
click at [172, 275] on div "(4) Ferdous (+ [PERSON_NAME]) (C) - $137.50 (4) [PERSON_NAME] (+ [PERSON_NAME])…" at bounding box center [254, 282] width 178 height 27
copy div "(4) Ferdous (+ [PERSON_NAME]) (C) - $137.50 (4) [PERSON_NAME] (+ [PERSON_NAME])…"
click at [379, 284] on button "Assign to" at bounding box center [371, 278] width 43 height 19
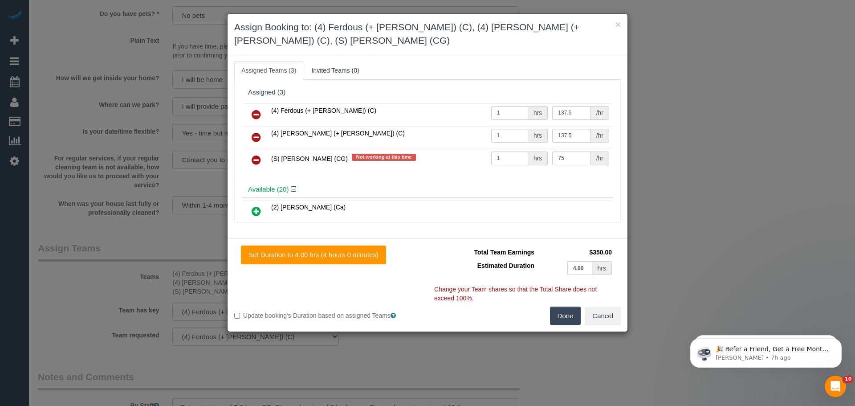
click at [256, 117] on icon at bounding box center [256, 114] width 9 height 11
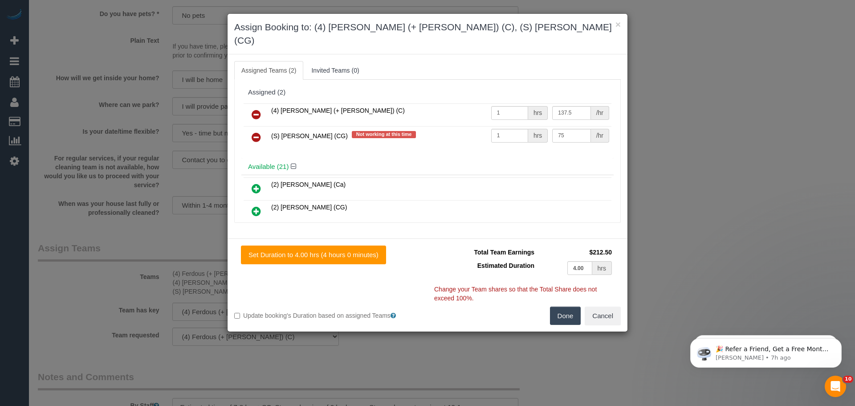
click at [256, 129] on link at bounding box center [256, 138] width 21 height 18
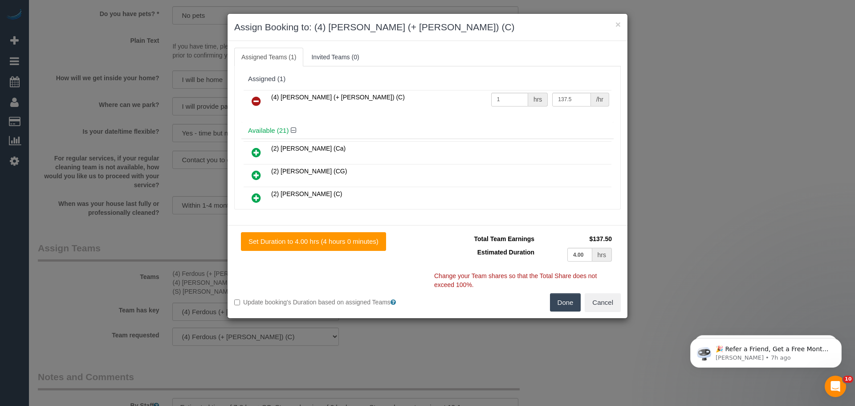
click at [255, 98] on icon at bounding box center [256, 101] width 9 height 11
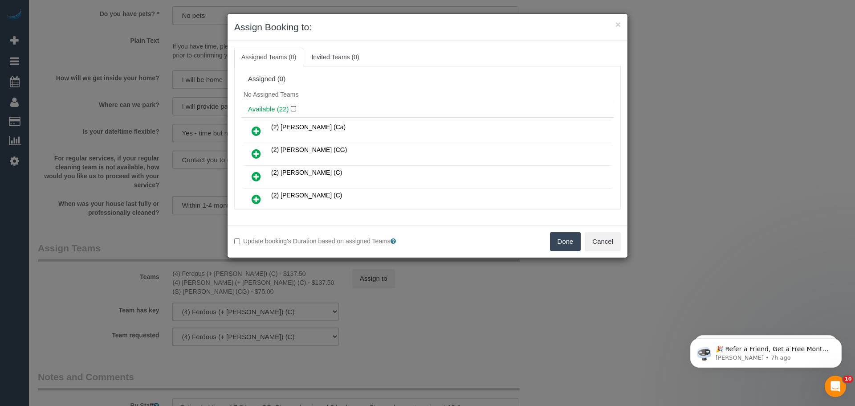
click at [559, 229] on div "Update booking's Duration based on assigned Teams Done Cancel" at bounding box center [428, 241] width 400 height 33
click at [561, 240] on button "Done" at bounding box center [565, 241] width 31 height 19
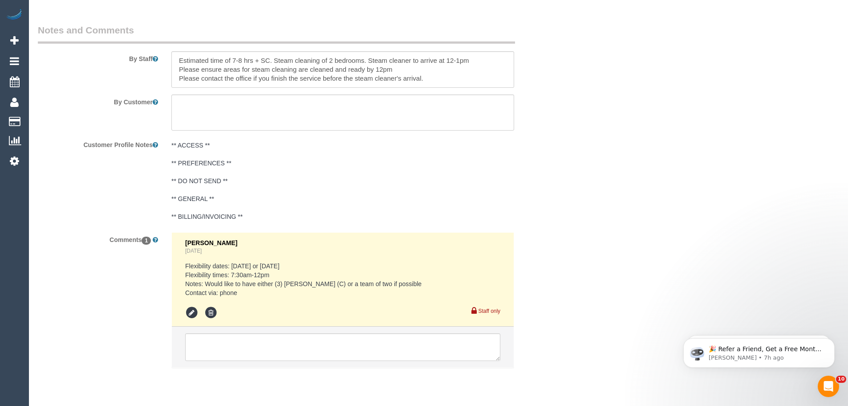
scroll to position [1523, 0]
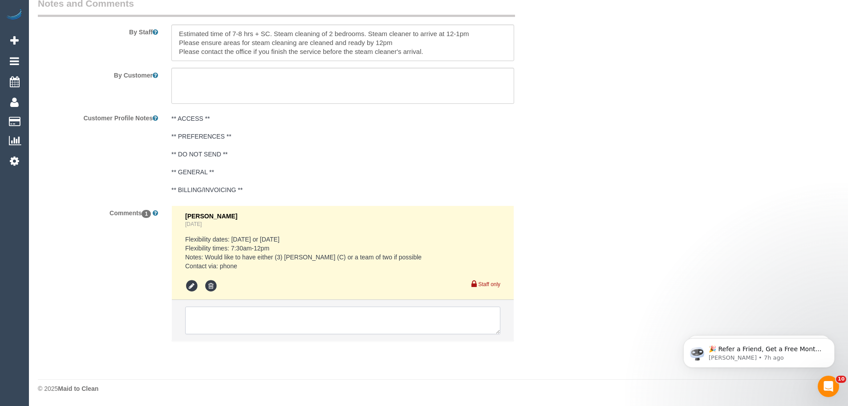
click at [252, 327] on textarea at bounding box center [342, 320] width 315 height 28
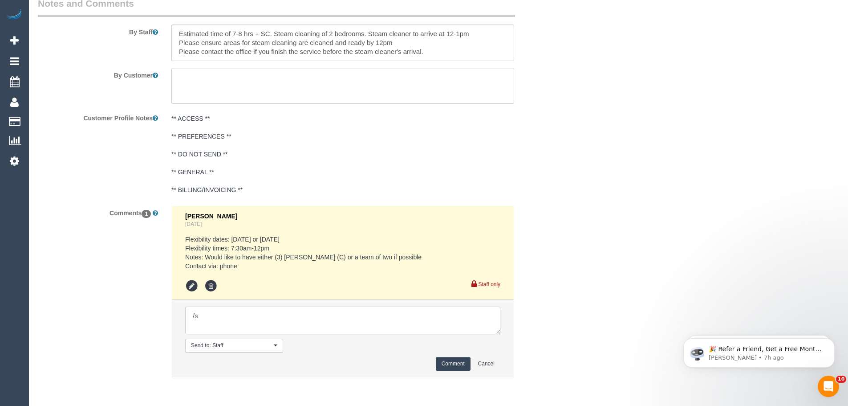
type textarea "/"
paste textarea "Cleaner(s) Unassigned: Reason Unassigned: One Off/Ongoing: Flexibility: Close a…"
drag, startPoint x: 496, startPoint y: 330, endPoint x: 635, endPoint y: 410, distance: 160.2
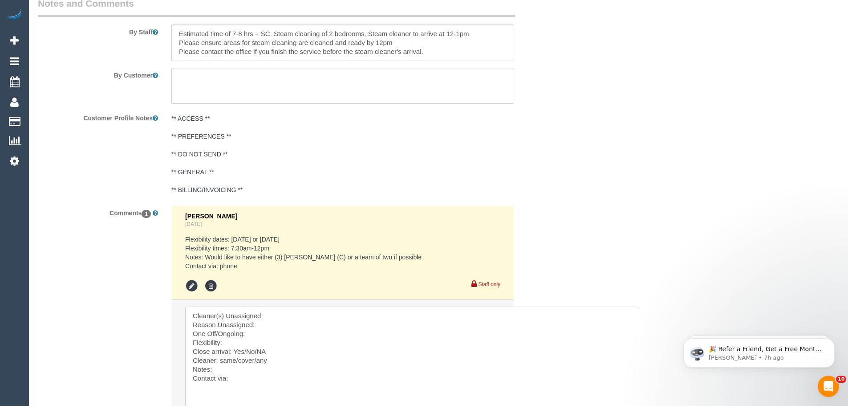
click at [283, 312] on textarea at bounding box center [412, 359] width 454 height 107
paste textarea "(4) Ferdous (+ [PERSON_NAME]) (C) - $137.50 (4) [PERSON_NAME] (+ [PERSON_NAME])…"
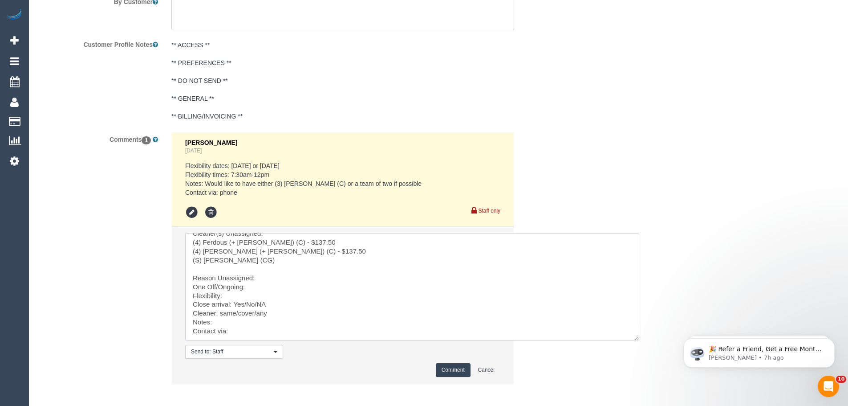
scroll to position [1612, 0]
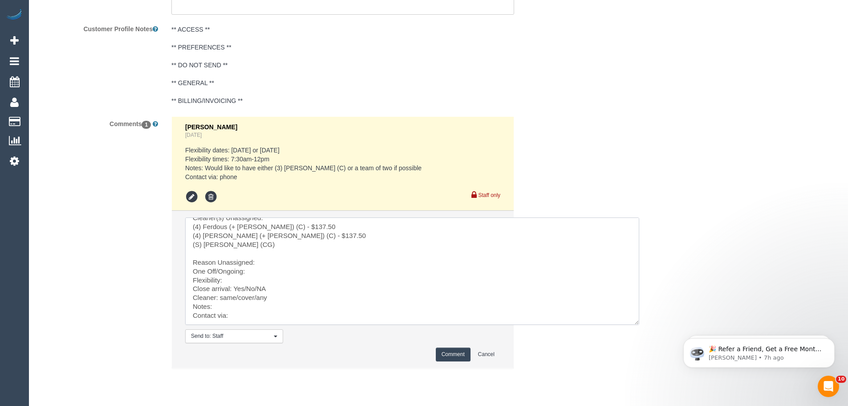
click at [262, 265] on textarea at bounding box center [412, 270] width 454 height 107
click at [277, 262] on textarea at bounding box center [412, 270] width 454 height 107
drag, startPoint x: 423, startPoint y: 264, endPoint x: 289, endPoint y: 286, distance: 135.5
click at [289, 286] on textarea at bounding box center [412, 270] width 454 height 107
click at [265, 283] on textarea at bounding box center [412, 270] width 454 height 107
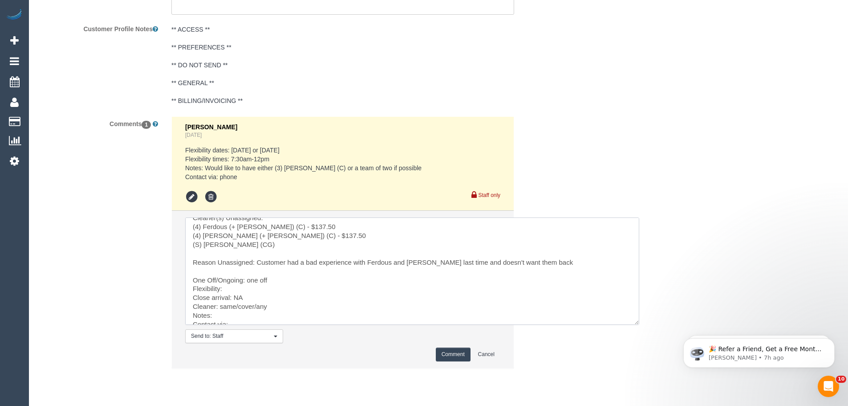
drag, startPoint x: 258, startPoint y: 310, endPoint x: 223, endPoint y: 310, distance: 35.6
click at [223, 310] on textarea at bounding box center [412, 270] width 454 height 107
click at [235, 312] on textarea at bounding box center [412, 270] width 454 height 107
click at [331, 166] on pre "Flexibility dates: [DATE] or [DATE] Flexibility times: 7:30am-12pm Notes: Would…" at bounding box center [342, 164] width 315 height 36
drag, startPoint x: 331, startPoint y: 167, endPoint x: 276, endPoint y: 169, distance: 55.7
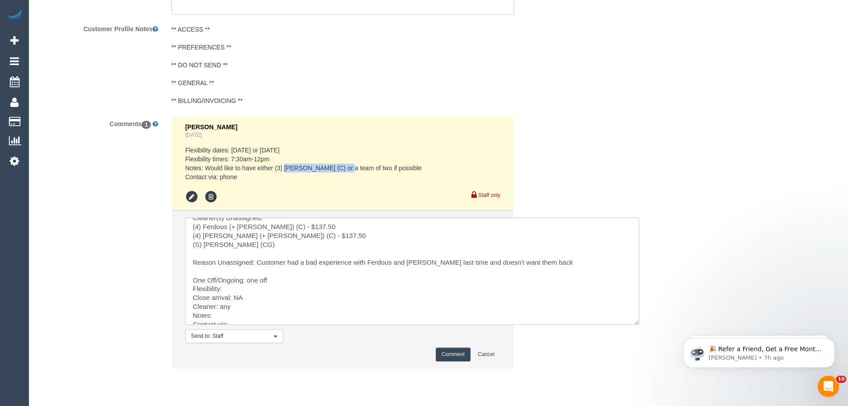
click at [276, 169] on pre "Flexibility dates: [DATE] or [DATE] Flexibility times: 7:30am-12pm Notes: Would…" at bounding box center [342, 164] width 315 height 36
copy pre "(3) [PERSON_NAME] (C)"
click at [268, 299] on textarea at bounding box center [412, 270] width 454 height 107
click at [266, 307] on textarea at bounding box center [412, 270] width 454 height 107
paste textarea "(3) [PERSON_NAME] (C)"
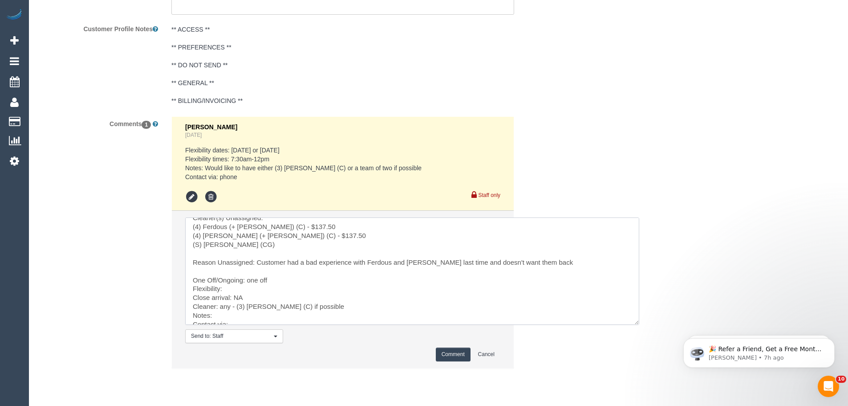
scroll to position [18, 0]
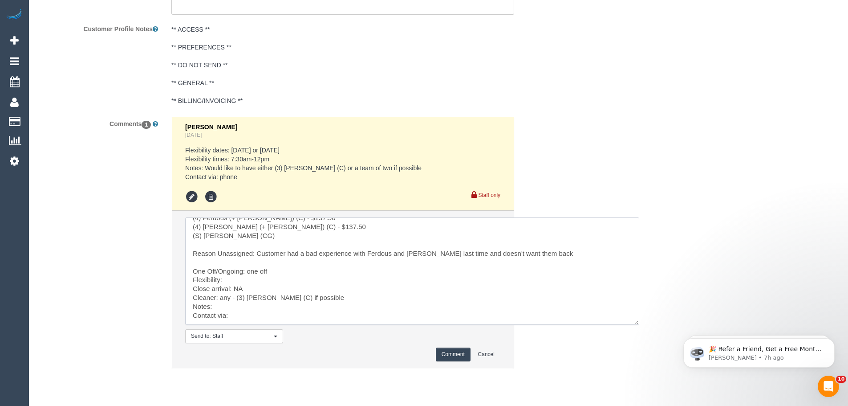
click at [239, 309] on textarea at bounding box center [412, 270] width 454 height 107
click at [242, 317] on textarea at bounding box center [412, 270] width 454 height 107
type textarea "Cleaner(s) Unassigned: (4) Ferdous (+ [PERSON_NAME]) (C) - $137.50 (4) [PERSON_…"
click at [452, 350] on button "Comment" at bounding box center [453, 354] width 35 height 14
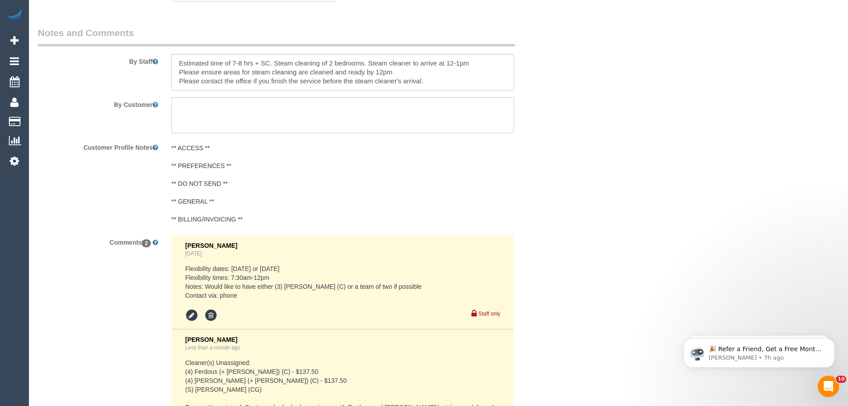
scroll to position [1434, 0]
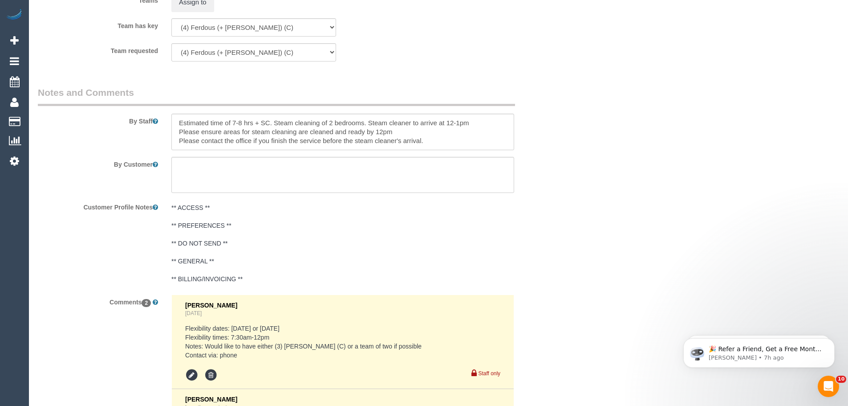
click at [199, 239] on pre "** ACCESS ** ** PREFERENCES ** ** DO NOT SEND ** ** GENERAL ** ** BILLING/INVOI…" at bounding box center [342, 243] width 343 height 80
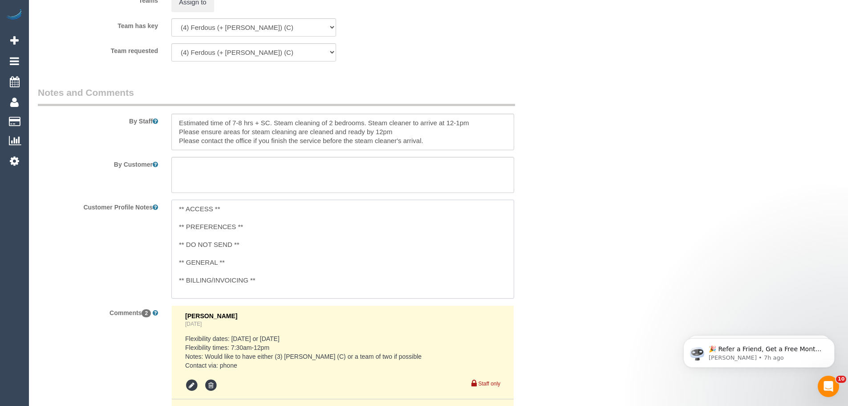
click at [184, 212] on textarea "** ACCESS ** ** PREFERENCES ** ** DO NOT SEND ** ** GENERAL ** ** BILLING/INVOI…" at bounding box center [342, 248] width 343 height 98
click at [190, 217] on textarea "** ACCESS ** ** PREFERENCES ** ** DO NOT SEND ** ** GENERAL ** ** BILLING/INVOI…" at bounding box center [342, 248] width 343 height 98
click at [188, 232] on textarea "** ACCESS ** ** PREFERENCES ** ** DO NOT SEND ** ** GENERAL ** ** BILLING/INVOI…" at bounding box center [342, 248] width 343 height 98
click at [194, 250] on textarea "** ACCESS ** ** PREFERENCES ** ** DO NOT SEND ** ** GENERAL ** ** BILLING/INVOI…" at bounding box center [342, 248] width 343 height 98
click at [179, 263] on textarea "** ACCESS ** ** PREFERENCES ** ** DO NOT SEND ** [DATE] - Customer called advis…" at bounding box center [342, 248] width 343 height 98
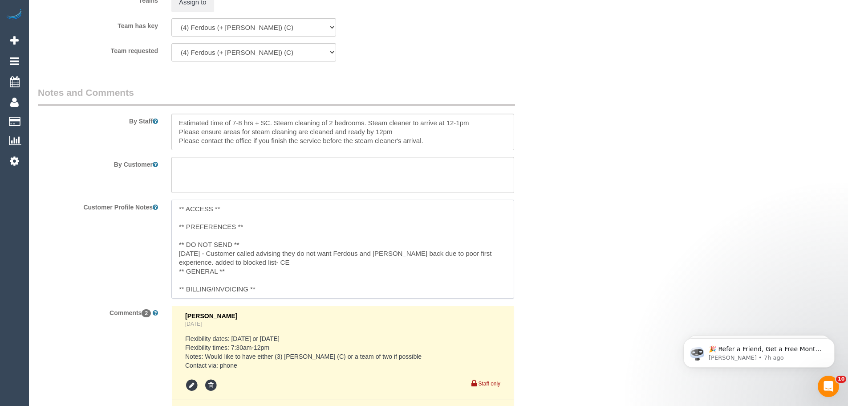
type textarea "** ACCESS ** ** PREFERENCES ** ** DO NOT SEND ** [DATE] - Customer called advis…"
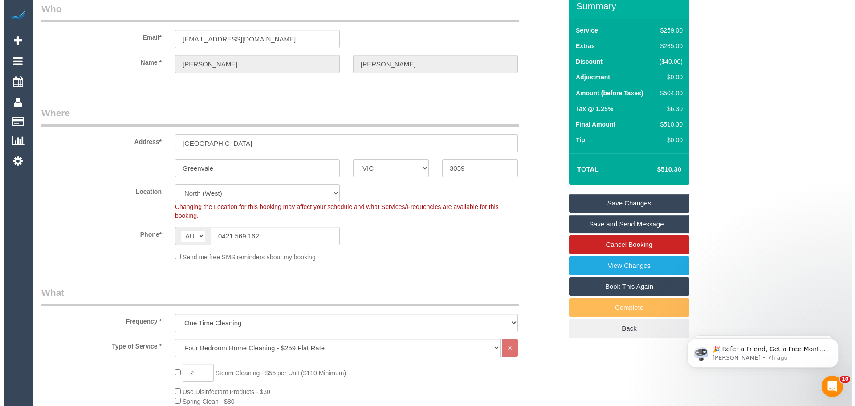
scroll to position [0, 0]
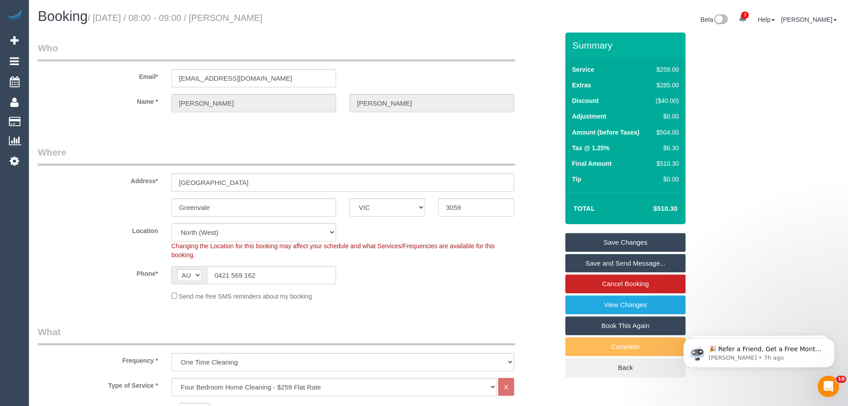
click at [618, 240] on link "Save Changes" at bounding box center [625, 242] width 120 height 19
